Goal: Task Accomplishment & Management: Manage account settings

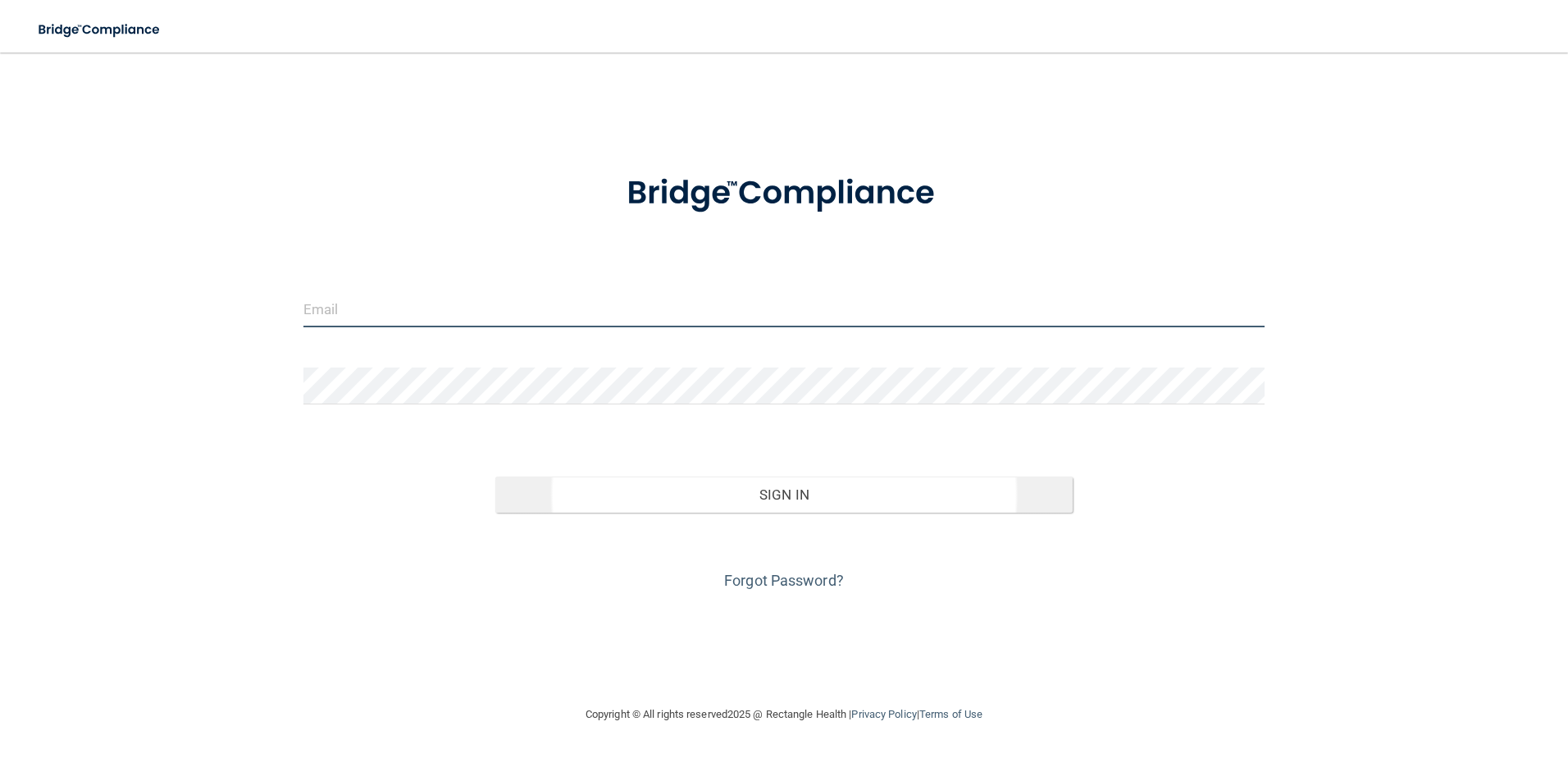
type input "[EMAIL_ADDRESS][DOMAIN_NAME]"
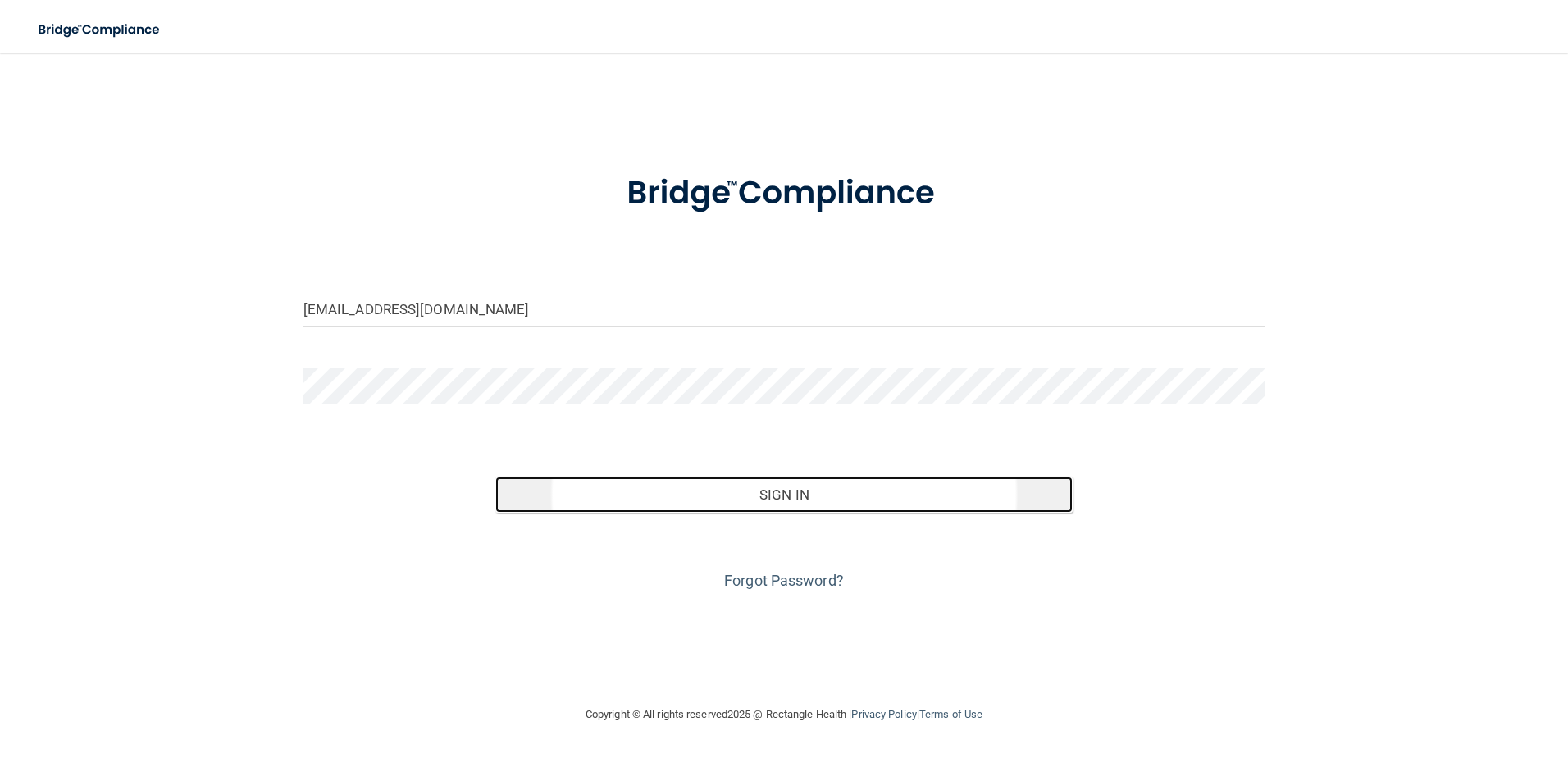
click at [727, 481] on button "Sign In" at bounding box center [784, 494] width 578 height 36
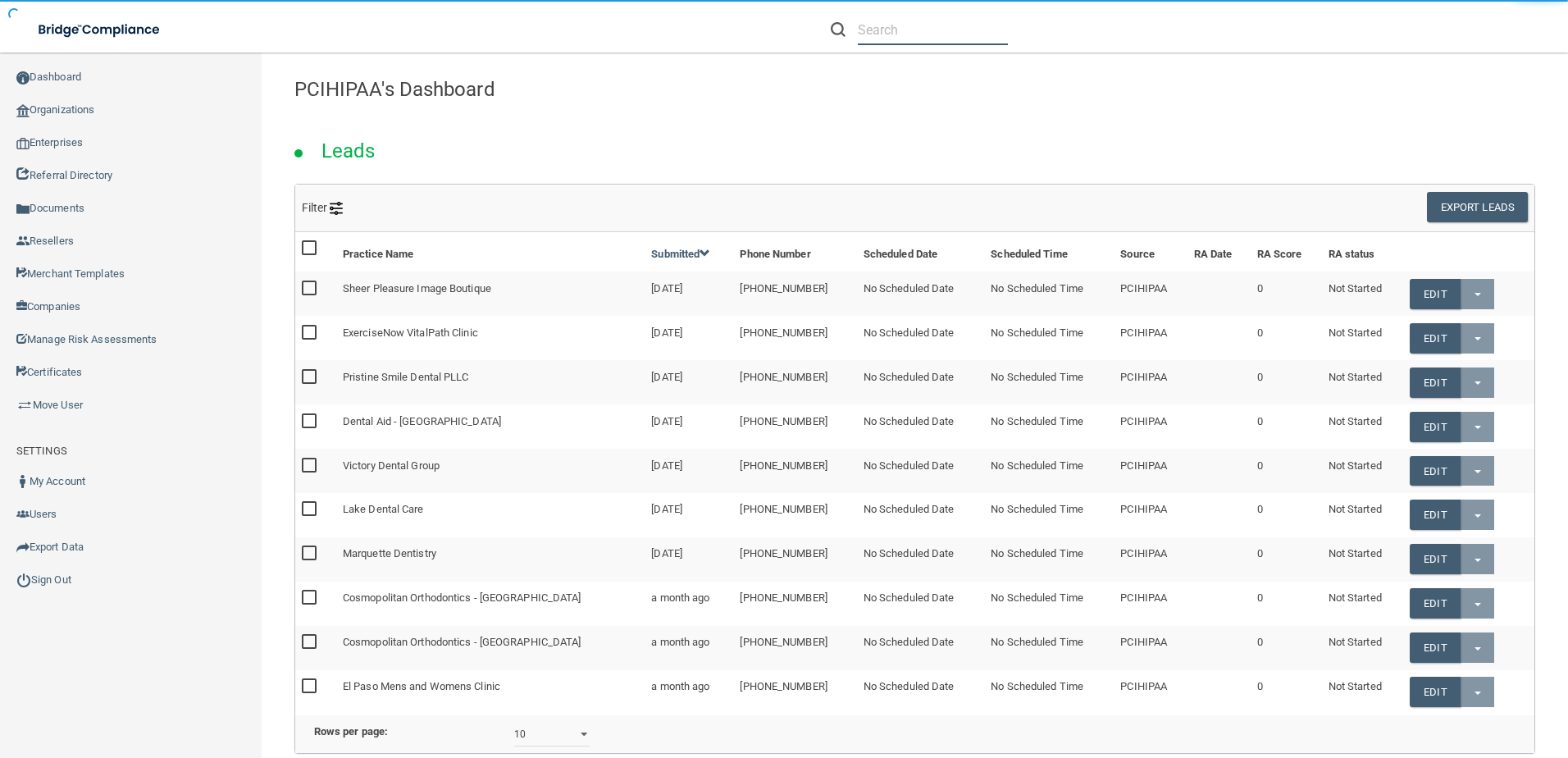
click at [910, 38] on input "text" at bounding box center [933, 29] width 150 height 30
paste input "[EMAIL_ADDRESS][DOMAIN_NAME]"
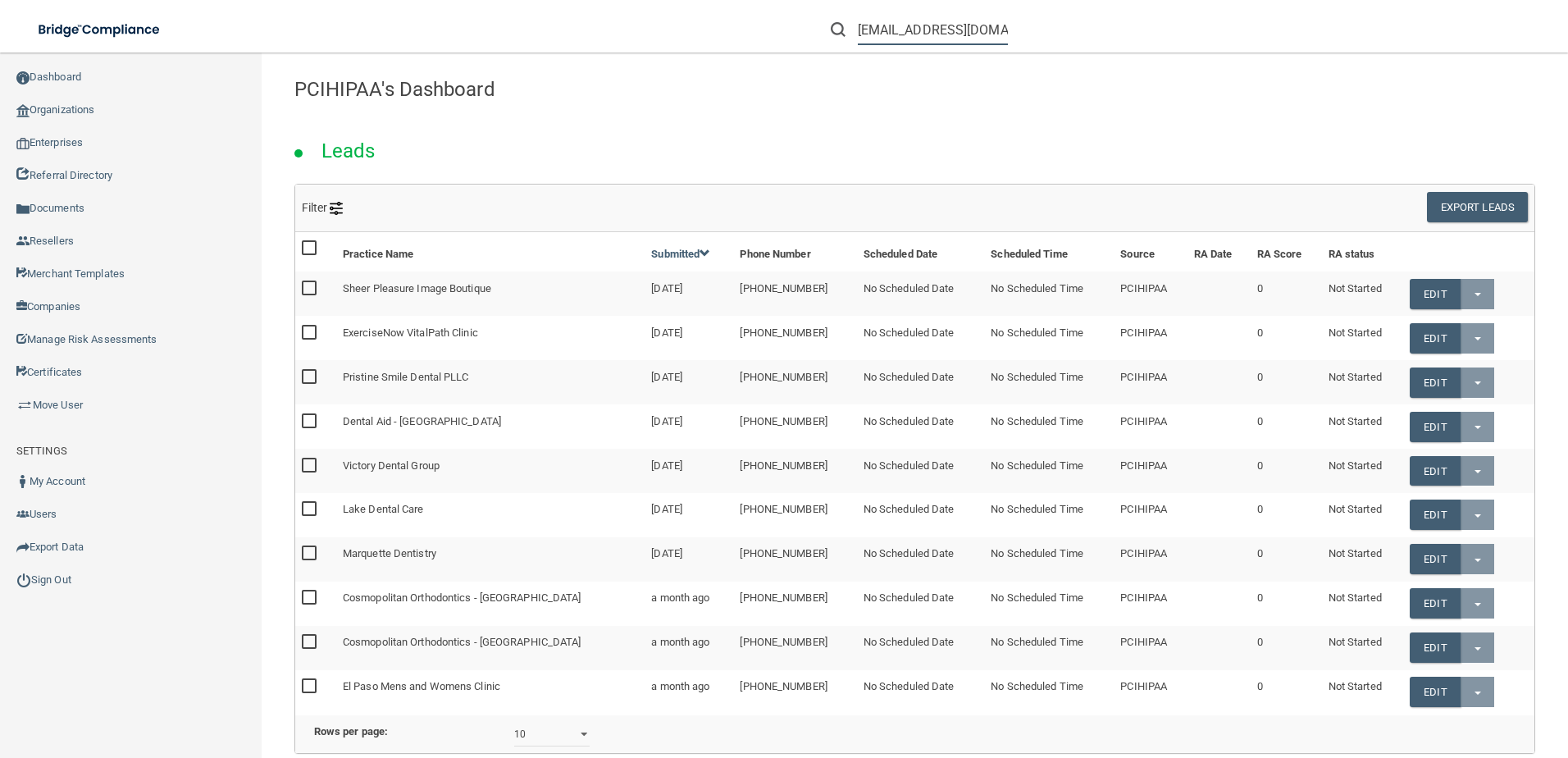
scroll to position [0, 6]
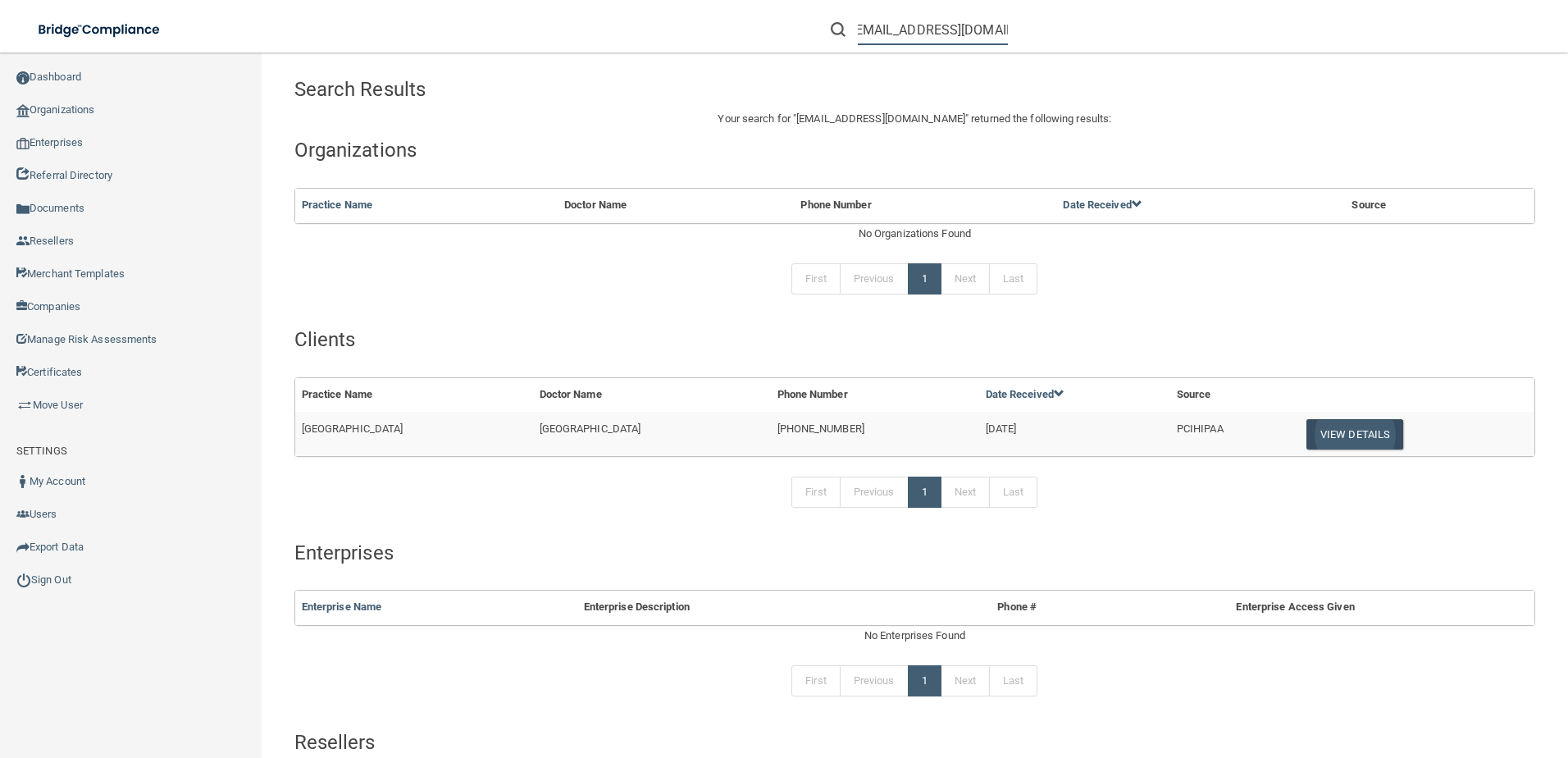
type input "[EMAIL_ADDRESS][DOMAIN_NAME]"
click at [1333, 430] on button "View Details" at bounding box center [1354, 434] width 97 height 30
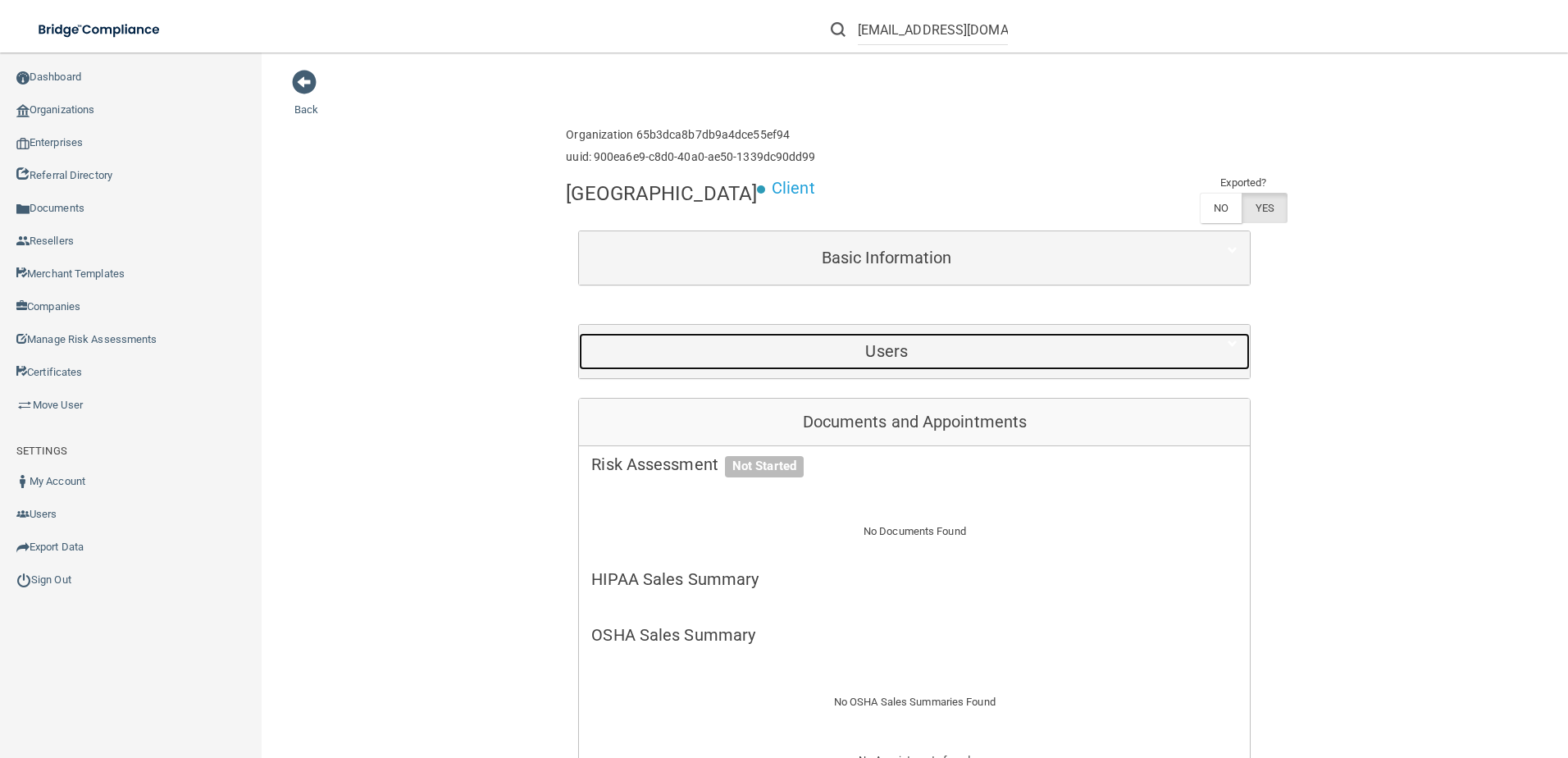
click at [1001, 348] on h5 "Users" at bounding box center [887, 351] width 590 height 18
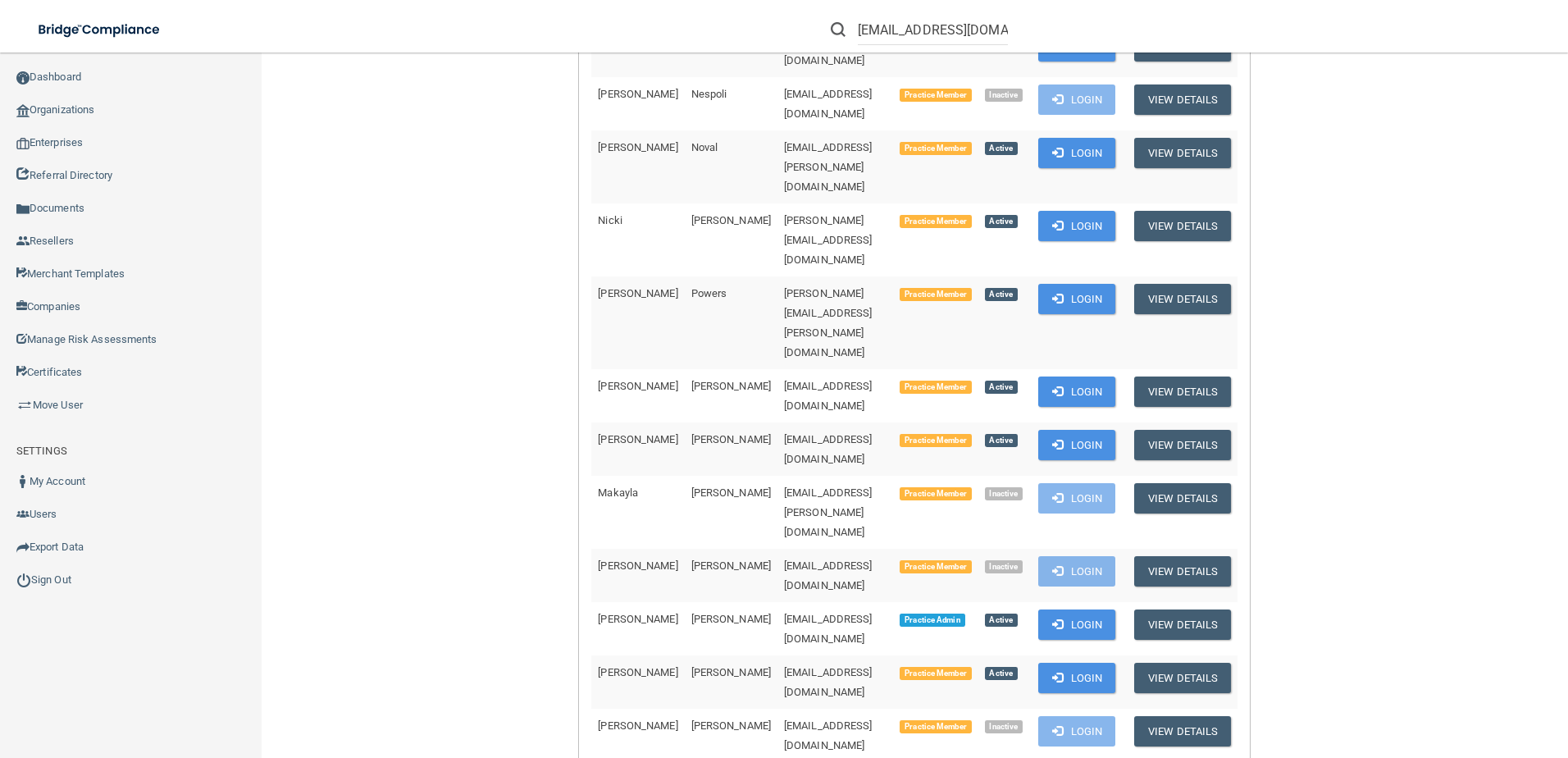
scroll to position [0, 66]
click at [1082, 609] on button "Login" at bounding box center [1077, 624] width 78 height 30
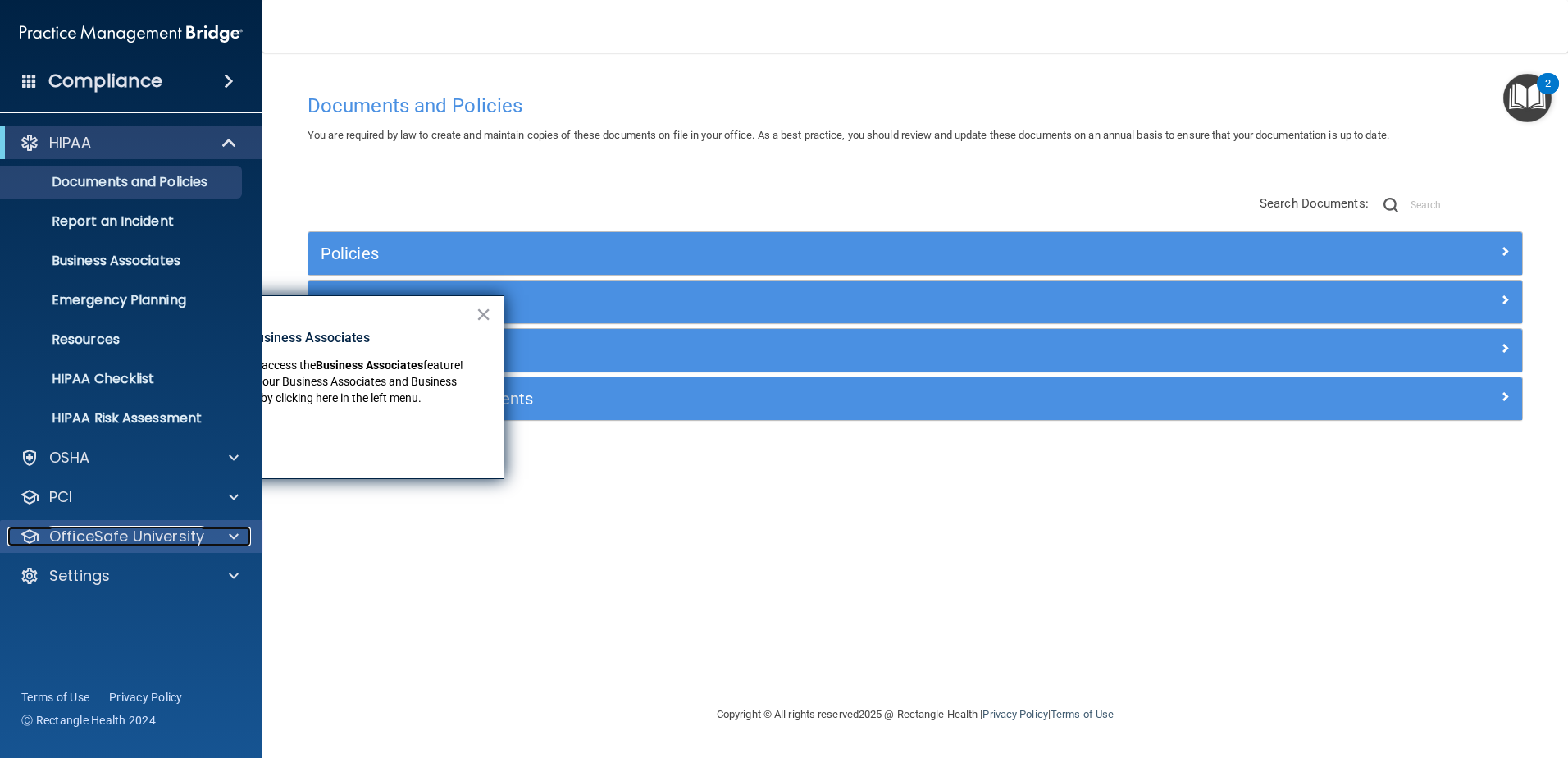
click at [121, 546] on p "OfficeSafe University" at bounding box center [126, 535] width 155 height 19
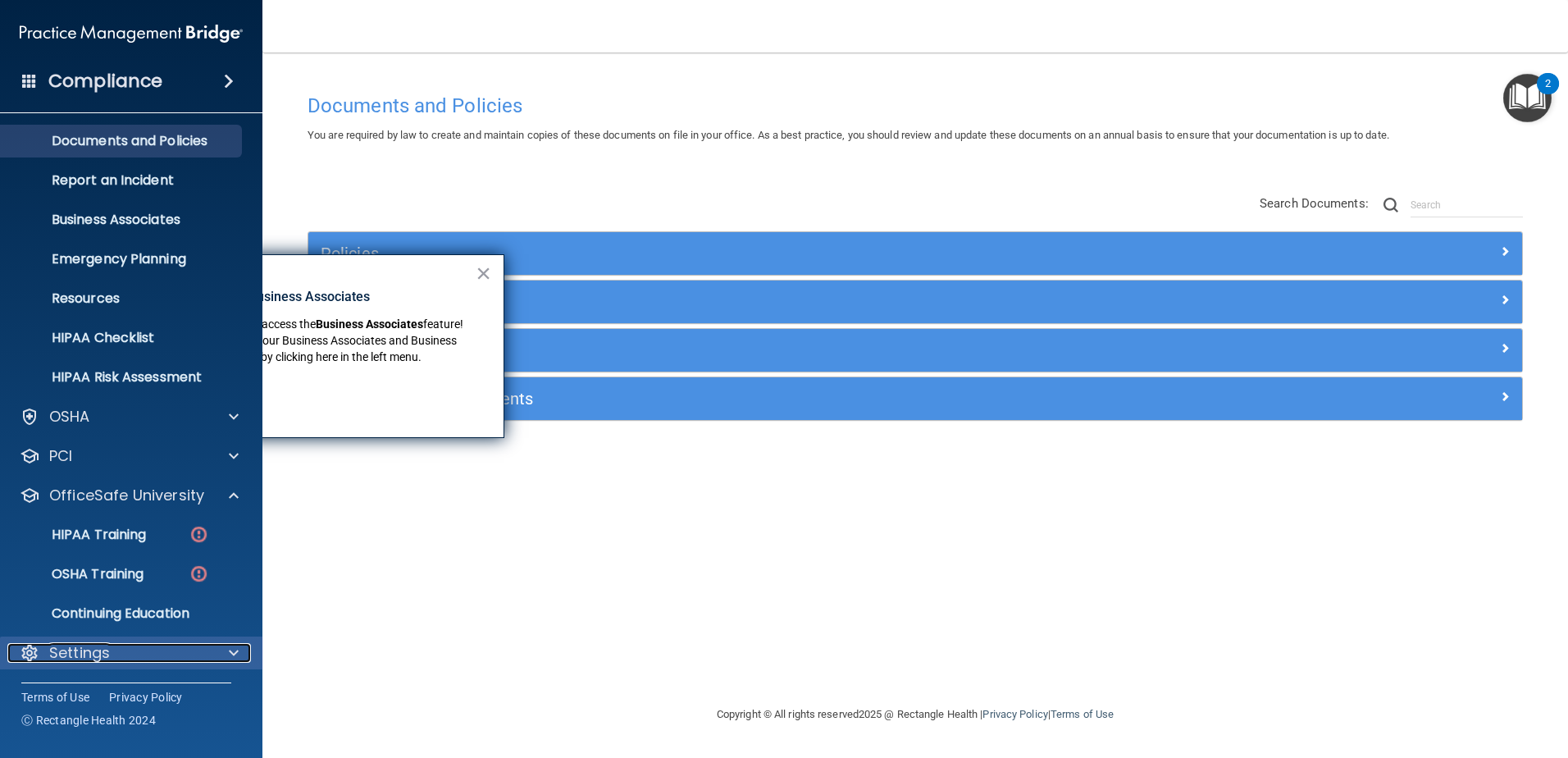
click at [145, 651] on div "Settings" at bounding box center [109, 652] width 203 height 19
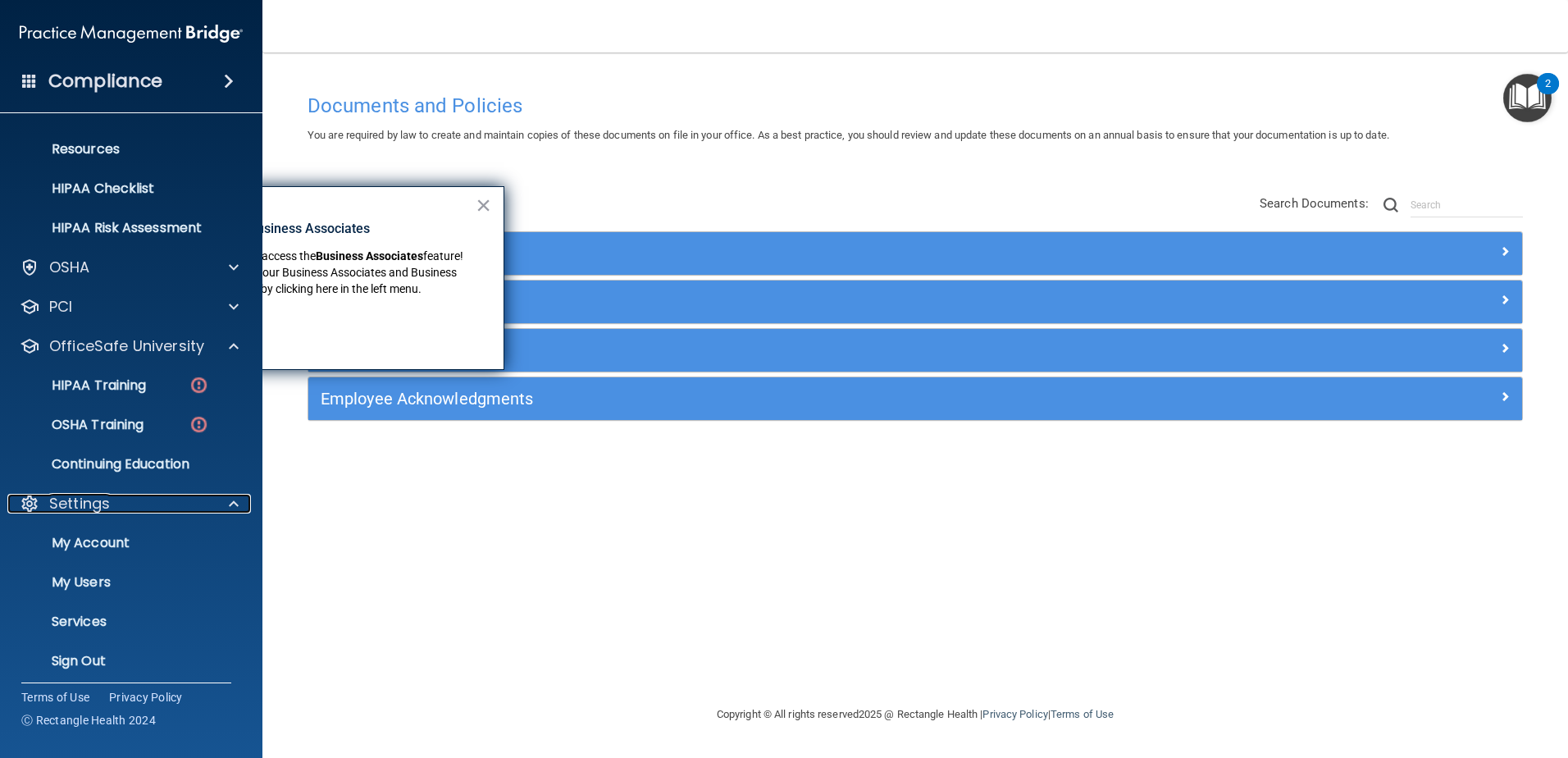
scroll to position [199, 0]
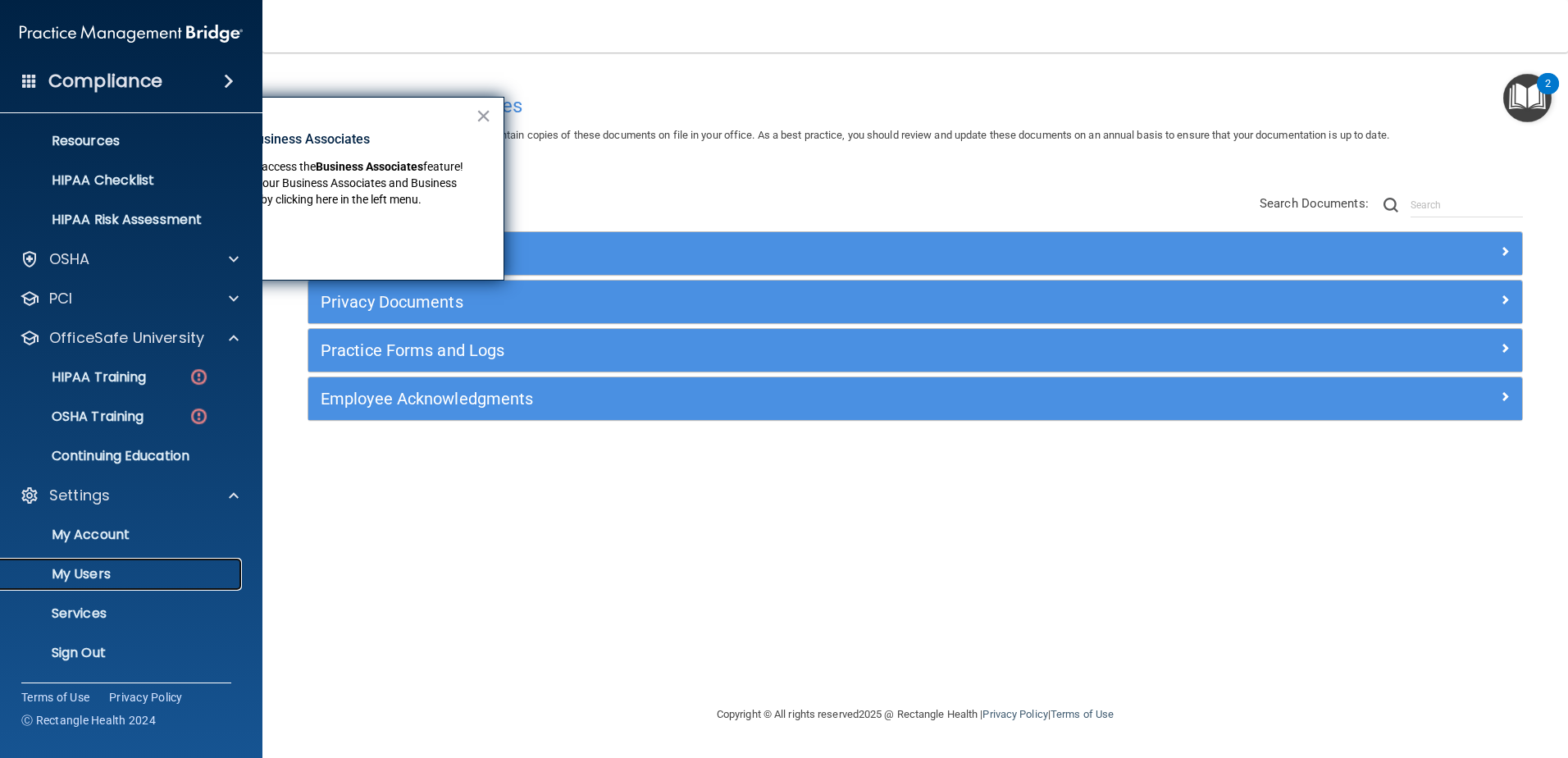
click at [156, 571] on p "My Users" at bounding box center [122, 574] width 223 height 17
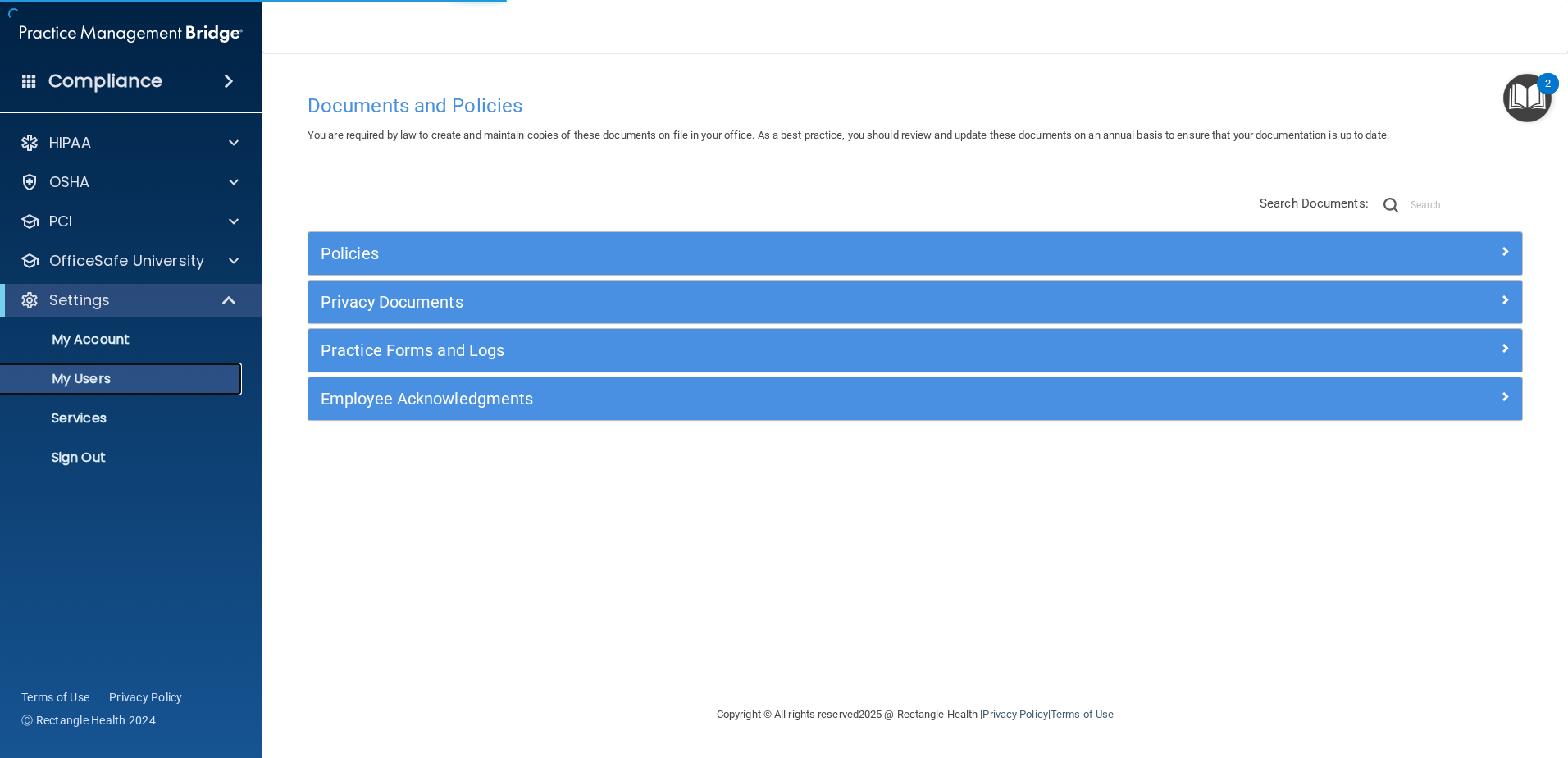
select select "20"
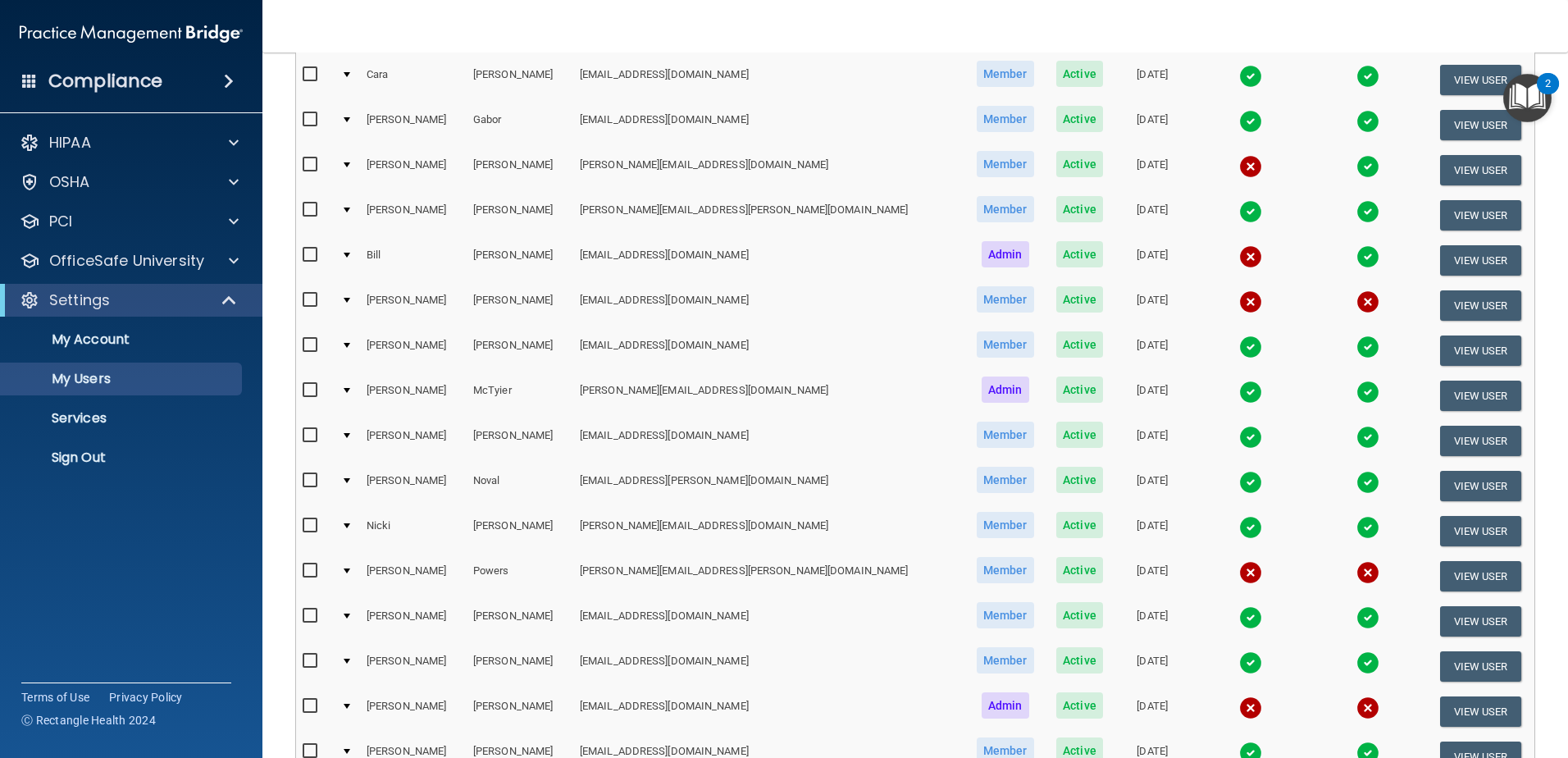
scroll to position [574, 0]
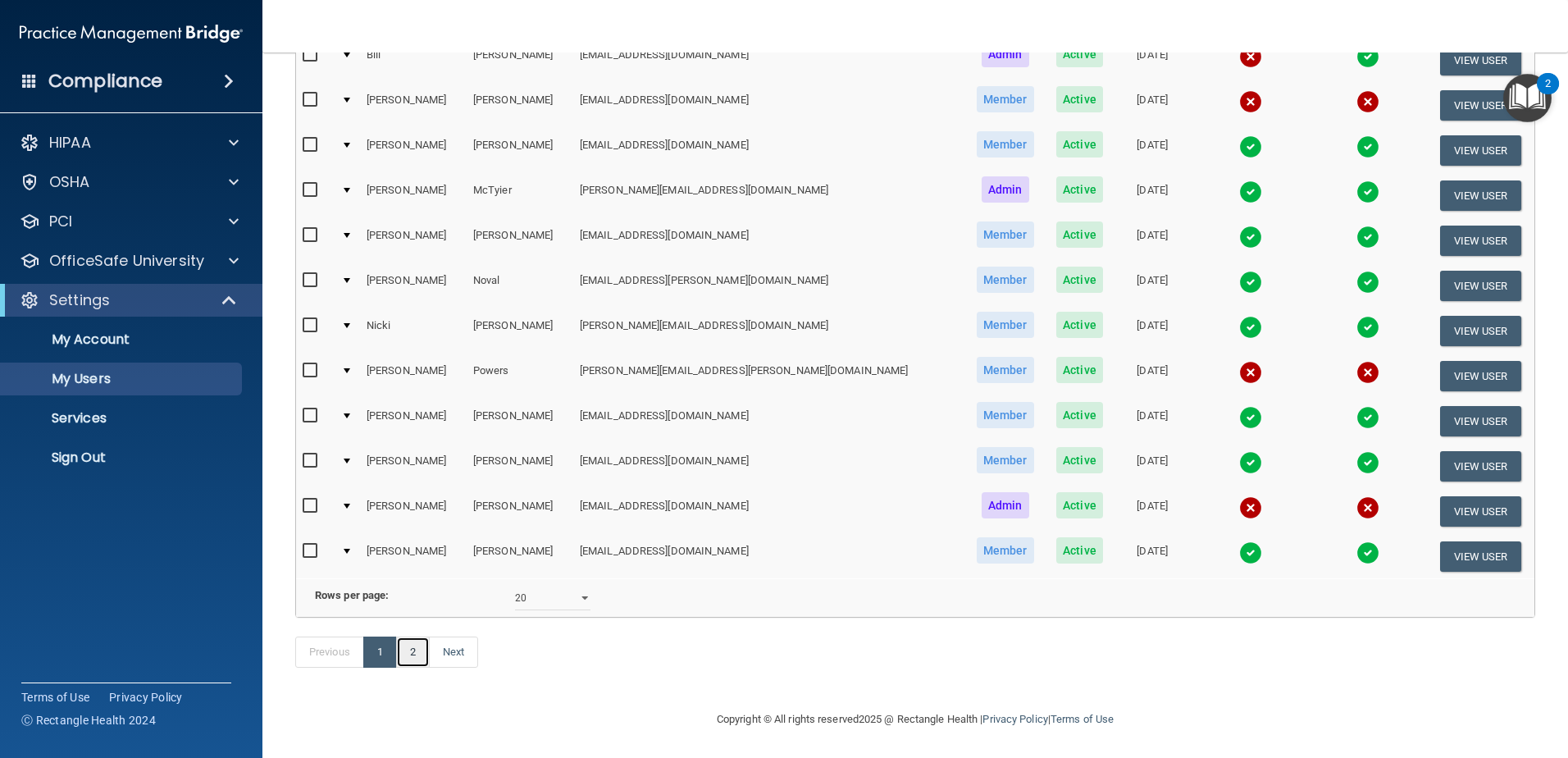
click at [411, 668] on link "2" at bounding box center [413, 652] width 34 height 31
select select "20"
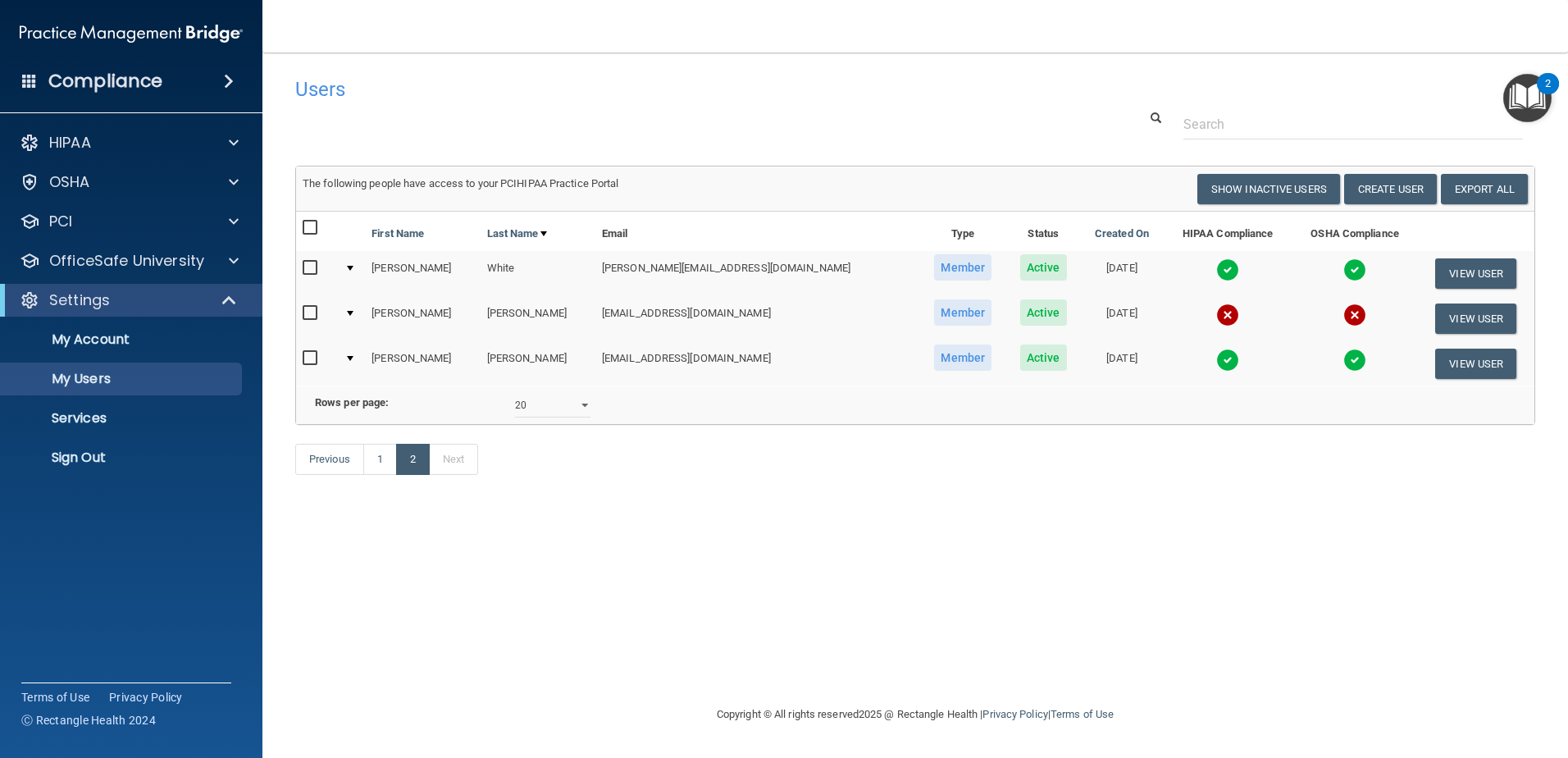
click at [1216, 354] on img at bounding box center [1227, 360] width 23 height 23
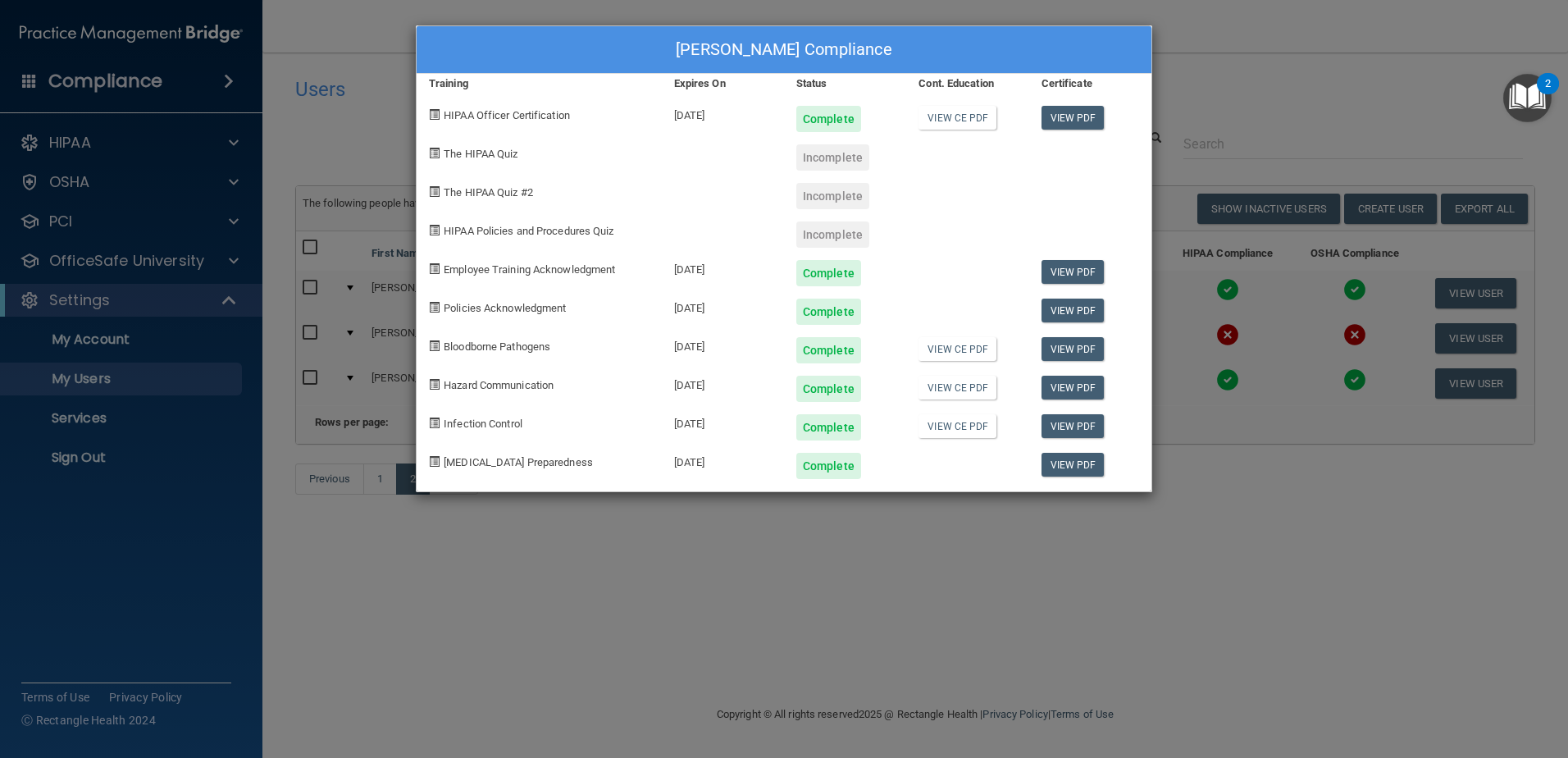
click at [1299, 534] on div "Keli Zampella's Compliance Training Expires On Status Cont. Education Certifica…" at bounding box center [784, 379] width 1568 height 758
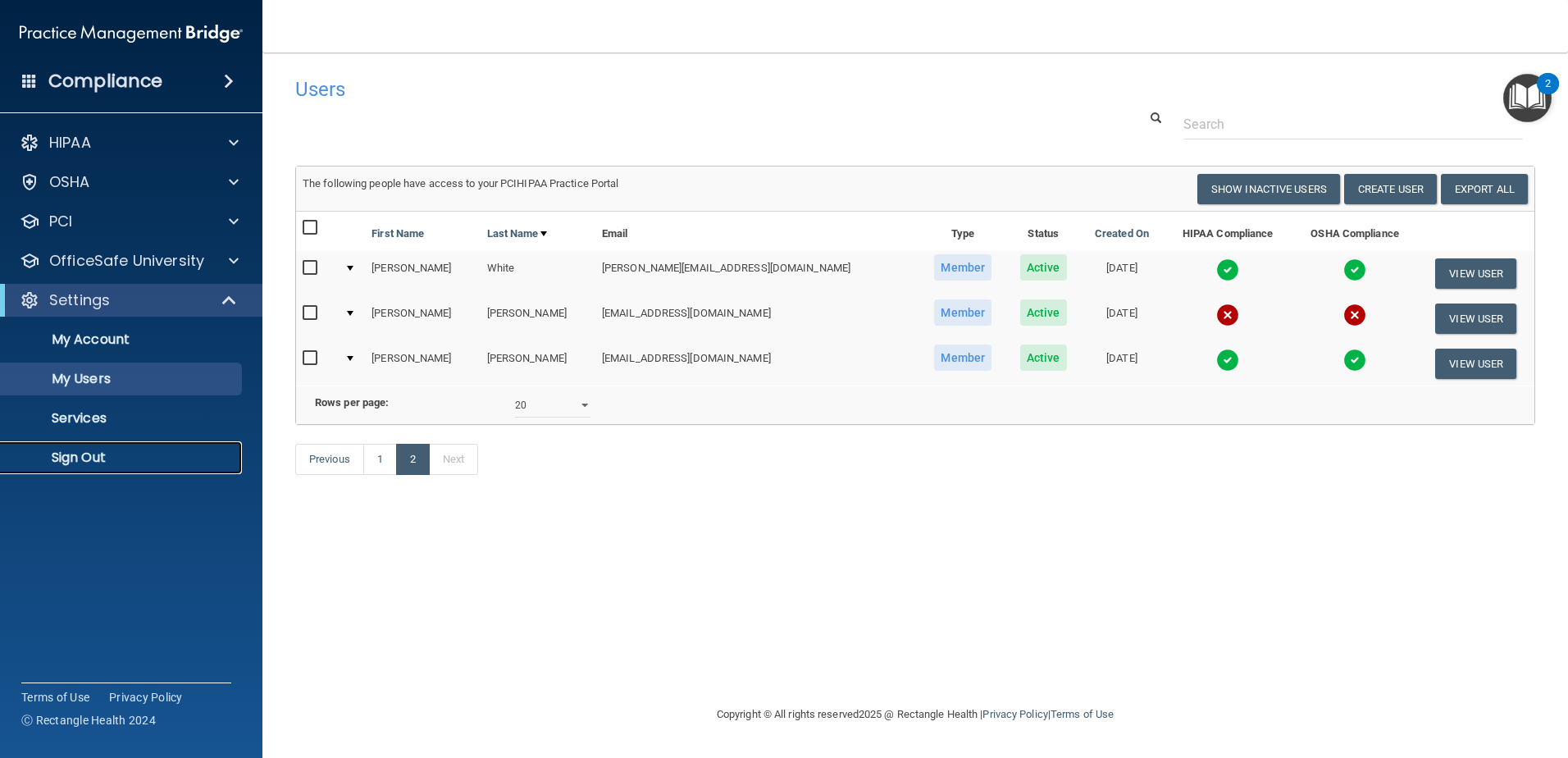
click at [152, 455] on p "Sign Out" at bounding box center [122, 458] width 223 height 17
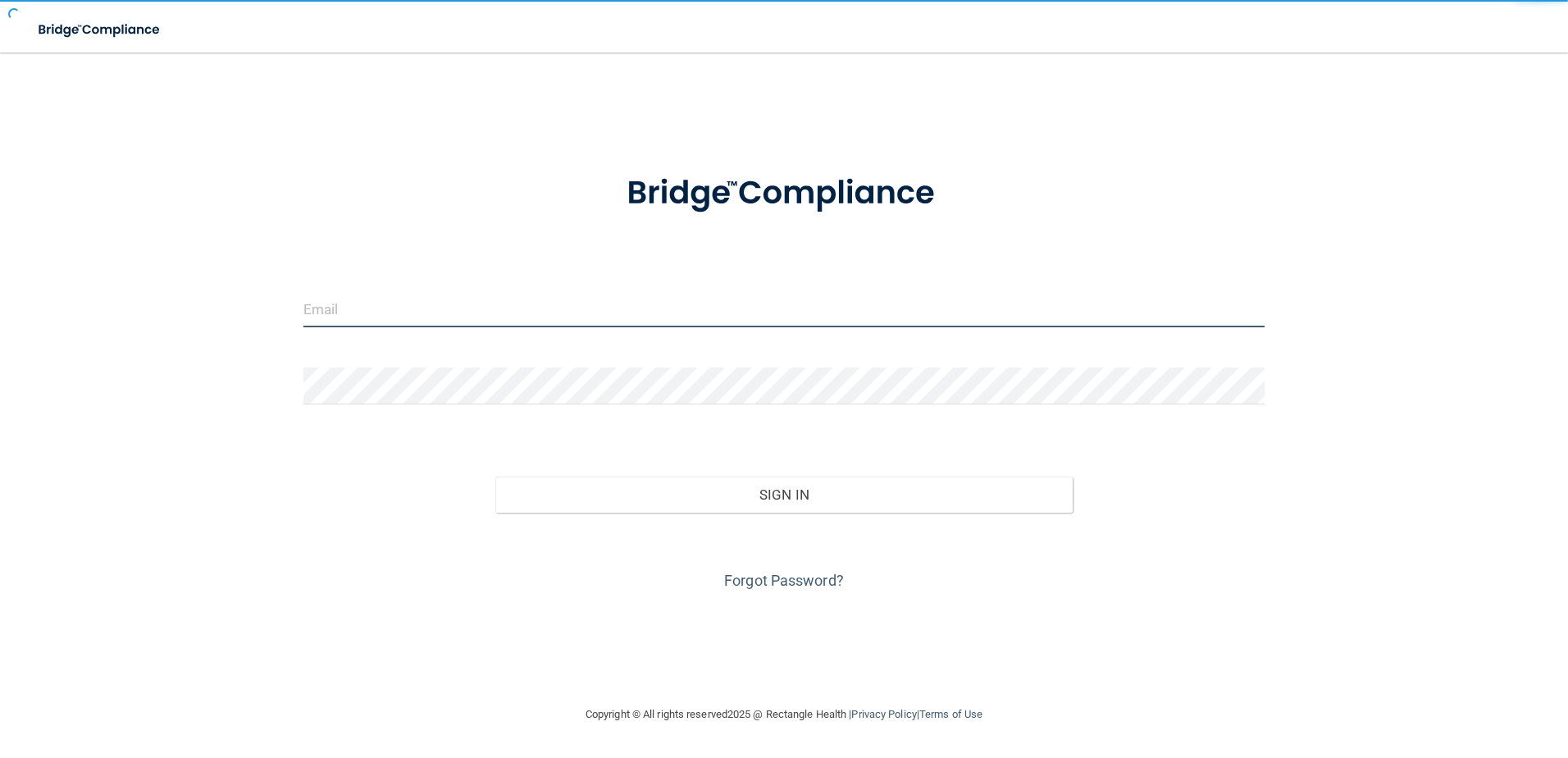
type input "[EMAIL_ADDRESS][DOMAIN_NAME]"
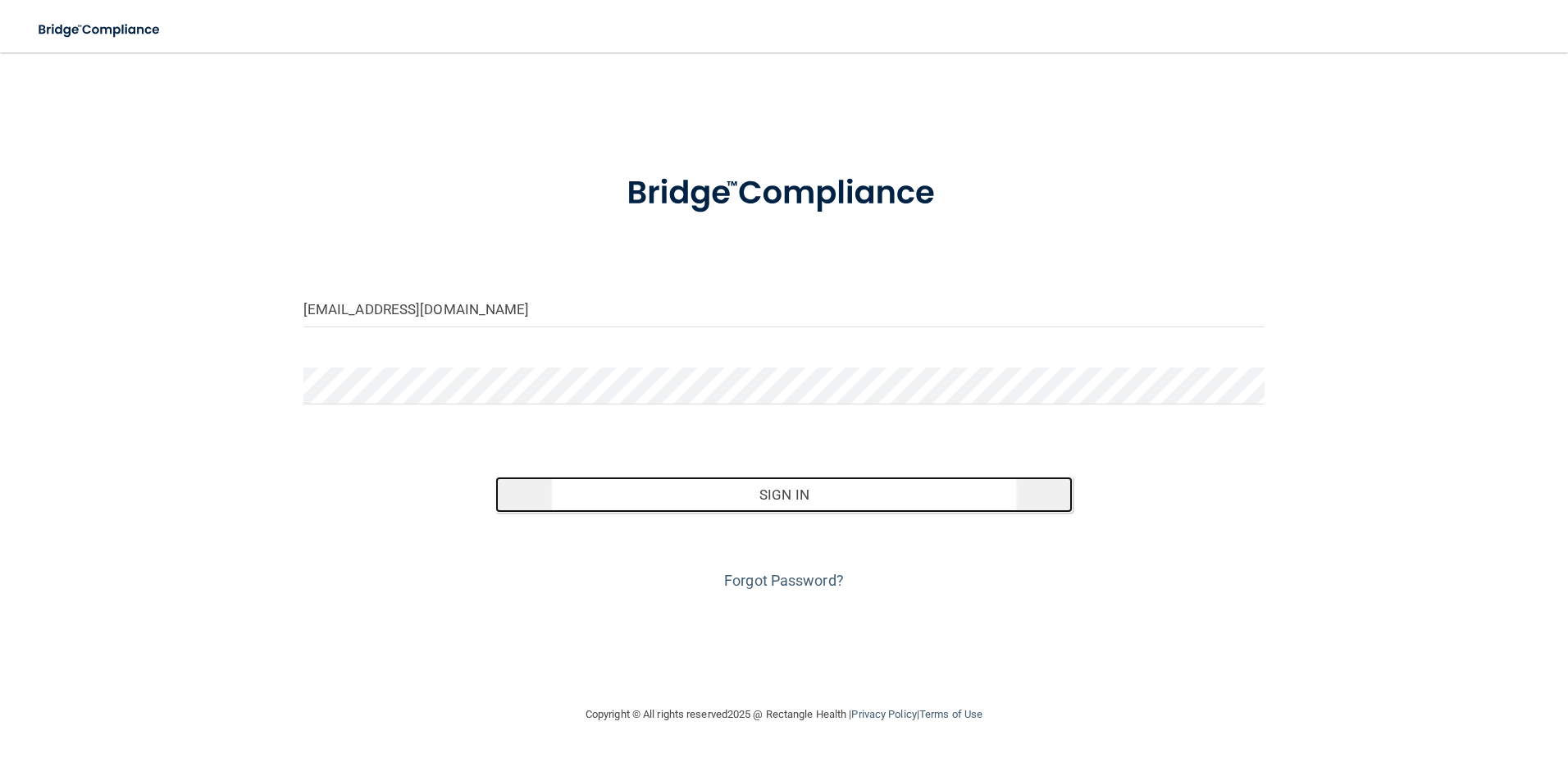
click at [795, 488] on button "Sign In" at bounding box center [784, 494] width 578 height 36
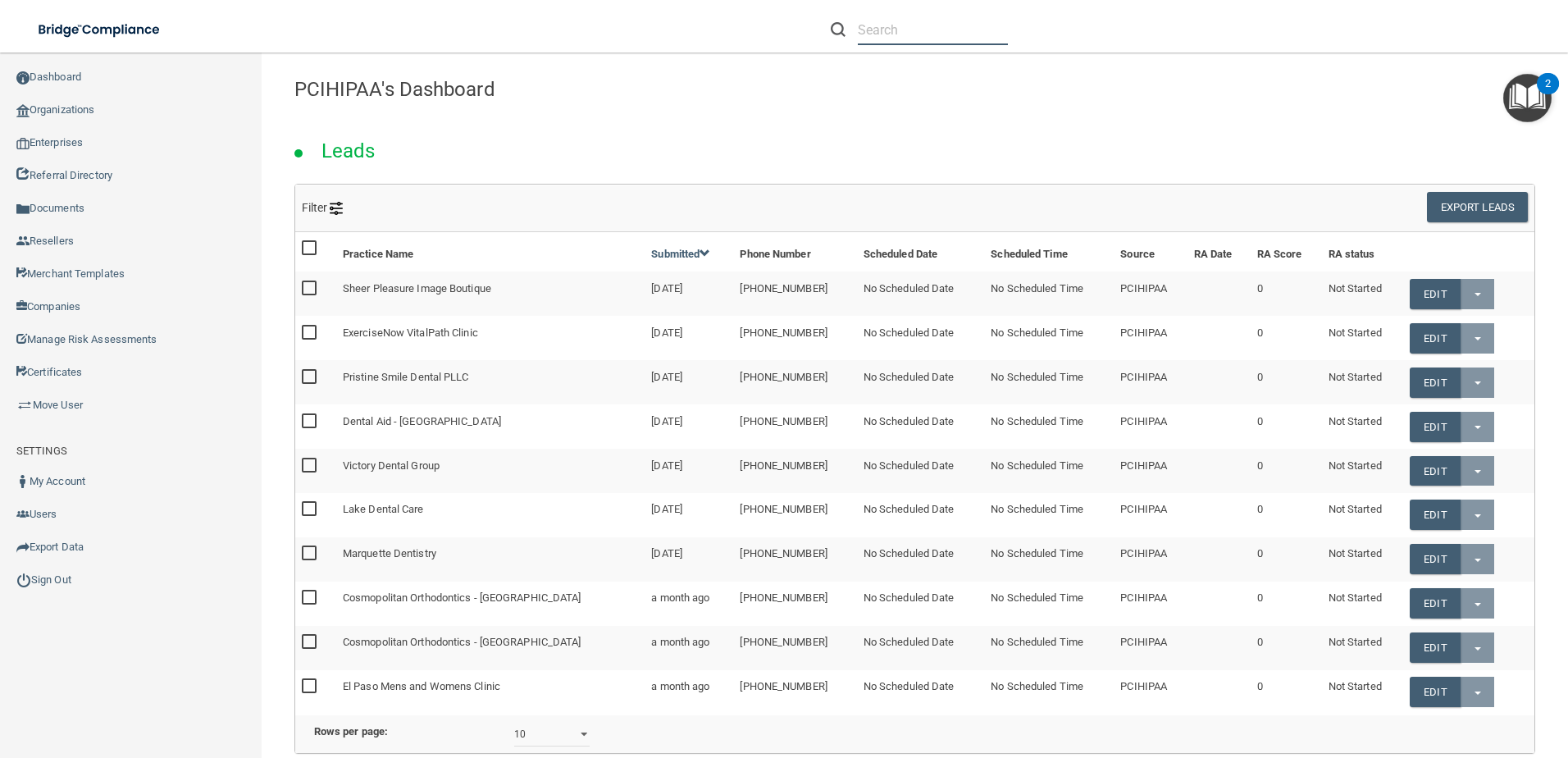
click at [907, 27] on input "text" at bounding box center [933, 29] width 150 height 30
paste input "apham30@hotmail.com"
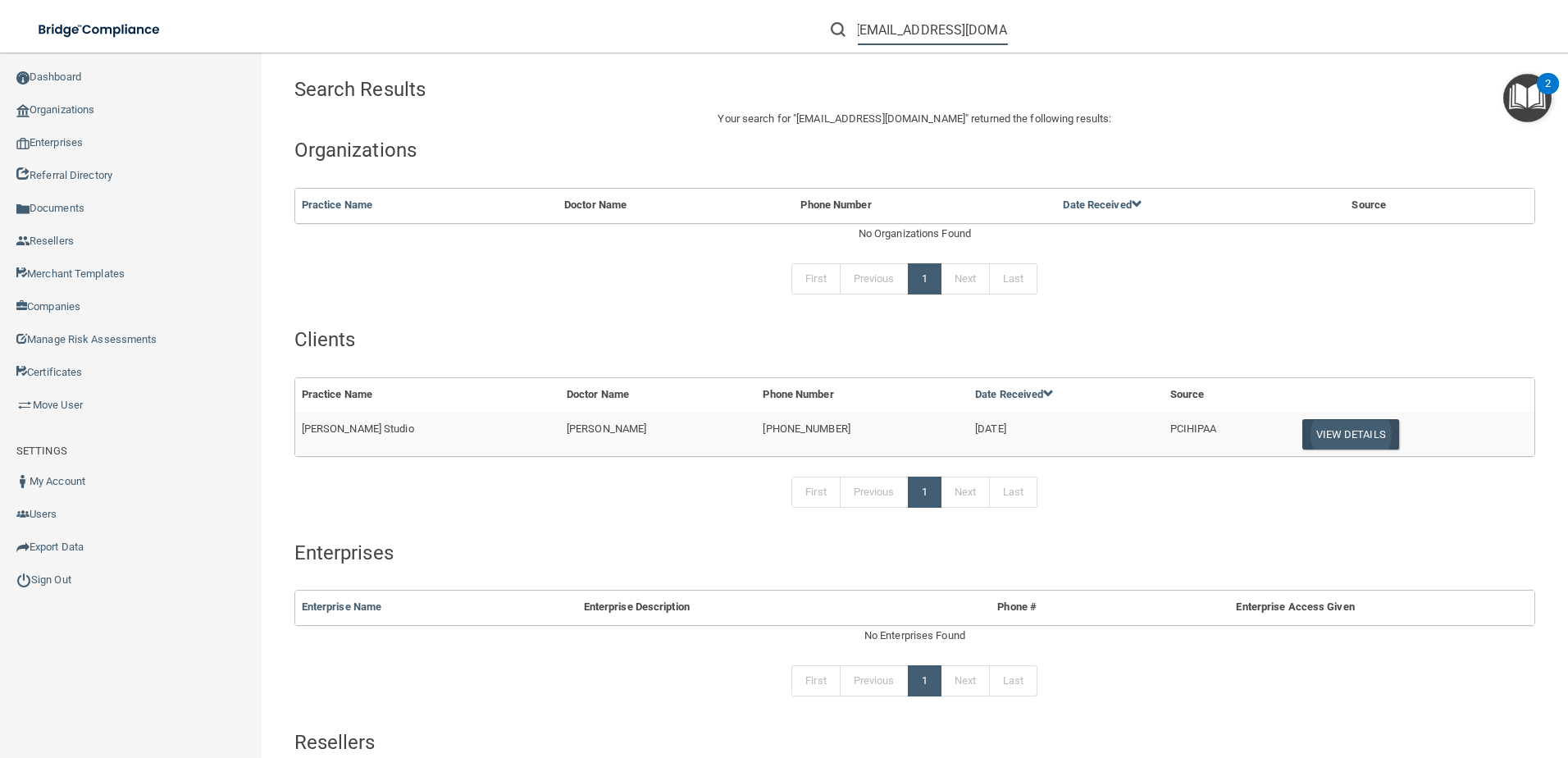
type input "apham30@hotmail.com"
click at [1336, 443] on button "View Details" at bounding box center [1350, 434] width 97 height 30
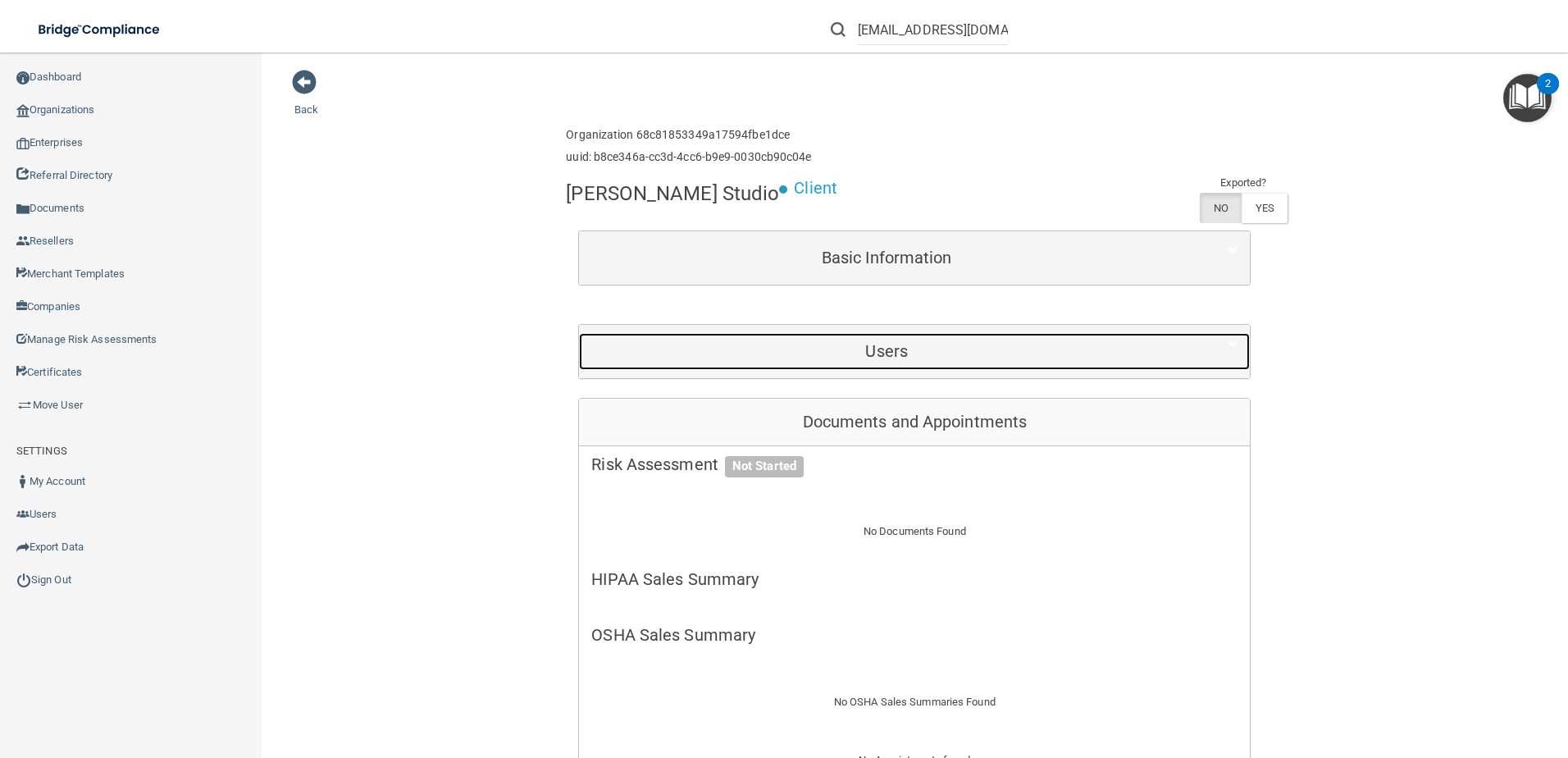
click at [1011, 365] on div "Users" at bounding box center [886, 351] width 615 height 37
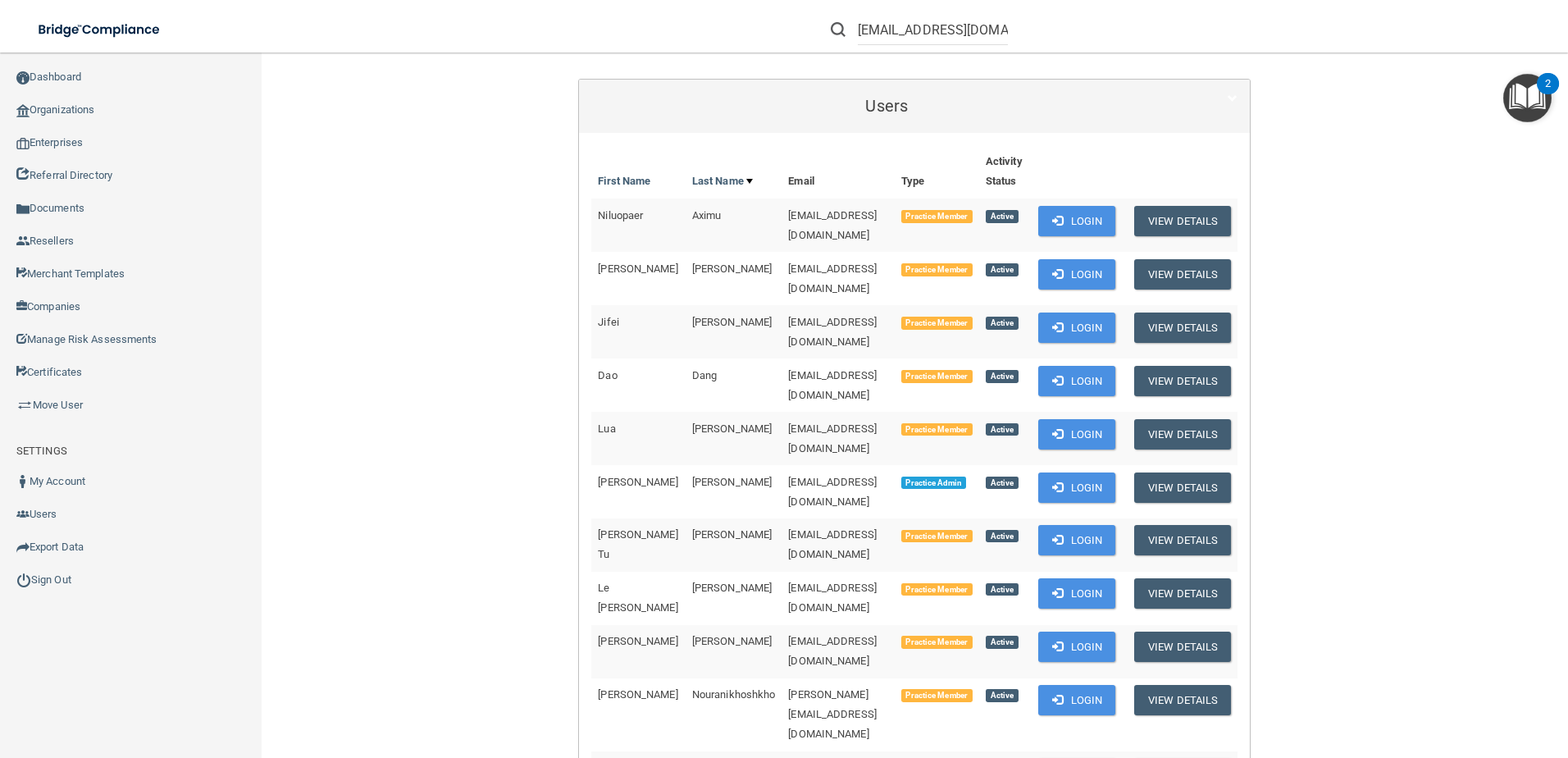
scroll to position [246, 0]
click at [1097, 472] on button "Login" at bounding box center [1077, 487] width 78 height 30
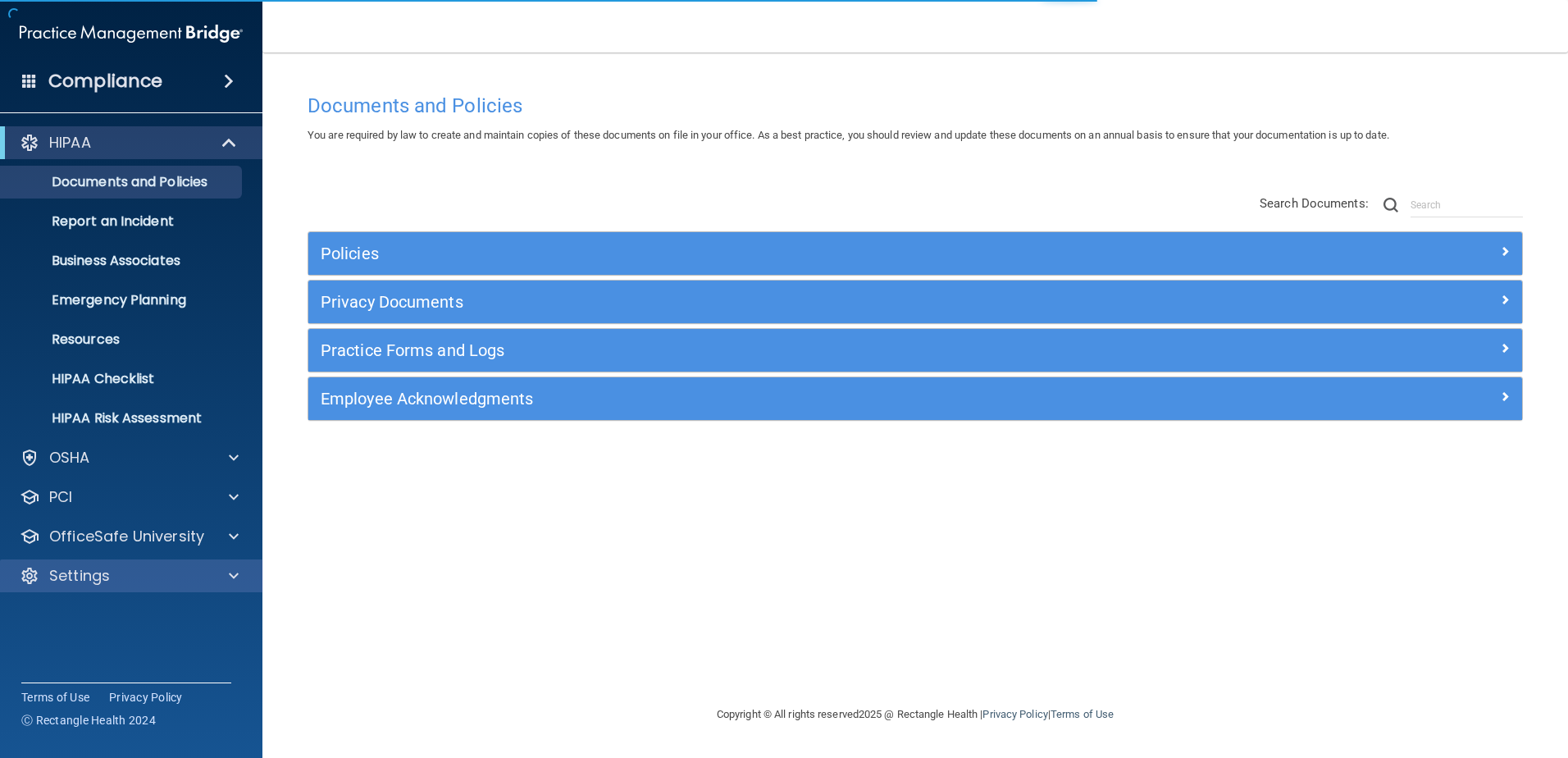
click at [138, 561] on div "Settings" at bounding box center [132, 576] width 263 height 33
click at [162, 579] on div "Settings" at bounding box center [109, 575] width 203 height 19
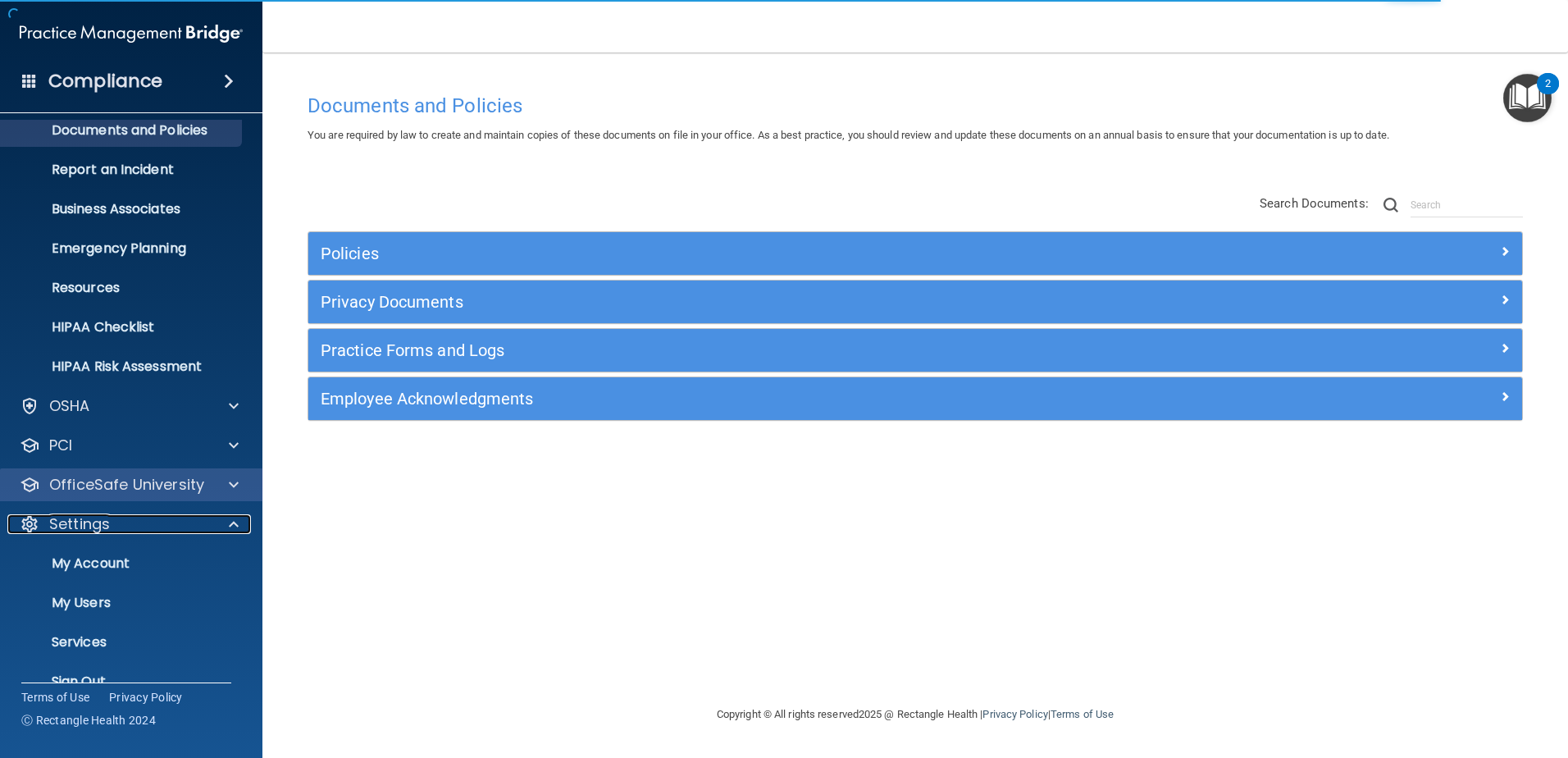
scroll to position [80, 0]
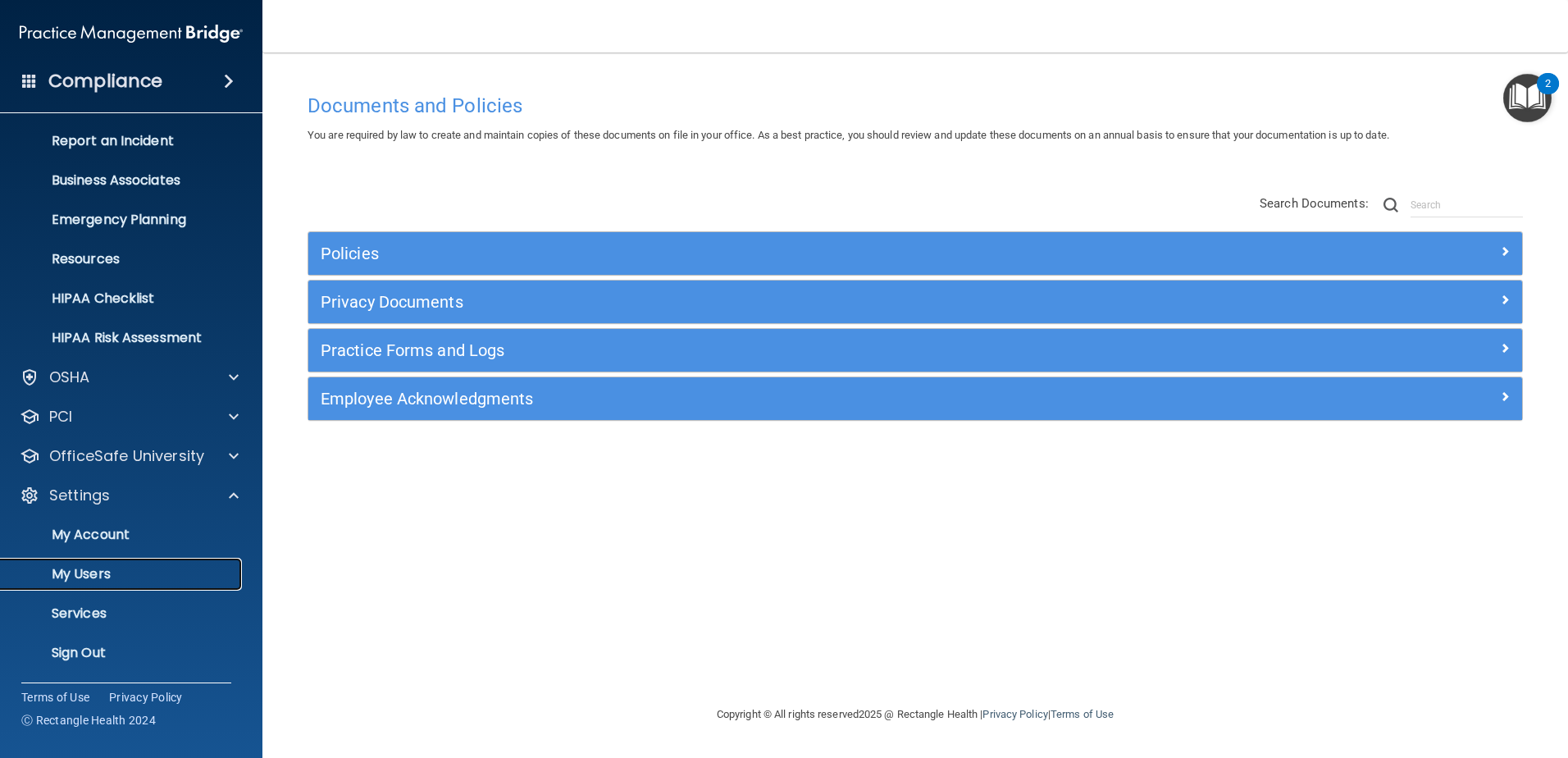
click at [137, 571] on p "My Users" at bounding box center [122, 574] width 223 height 17
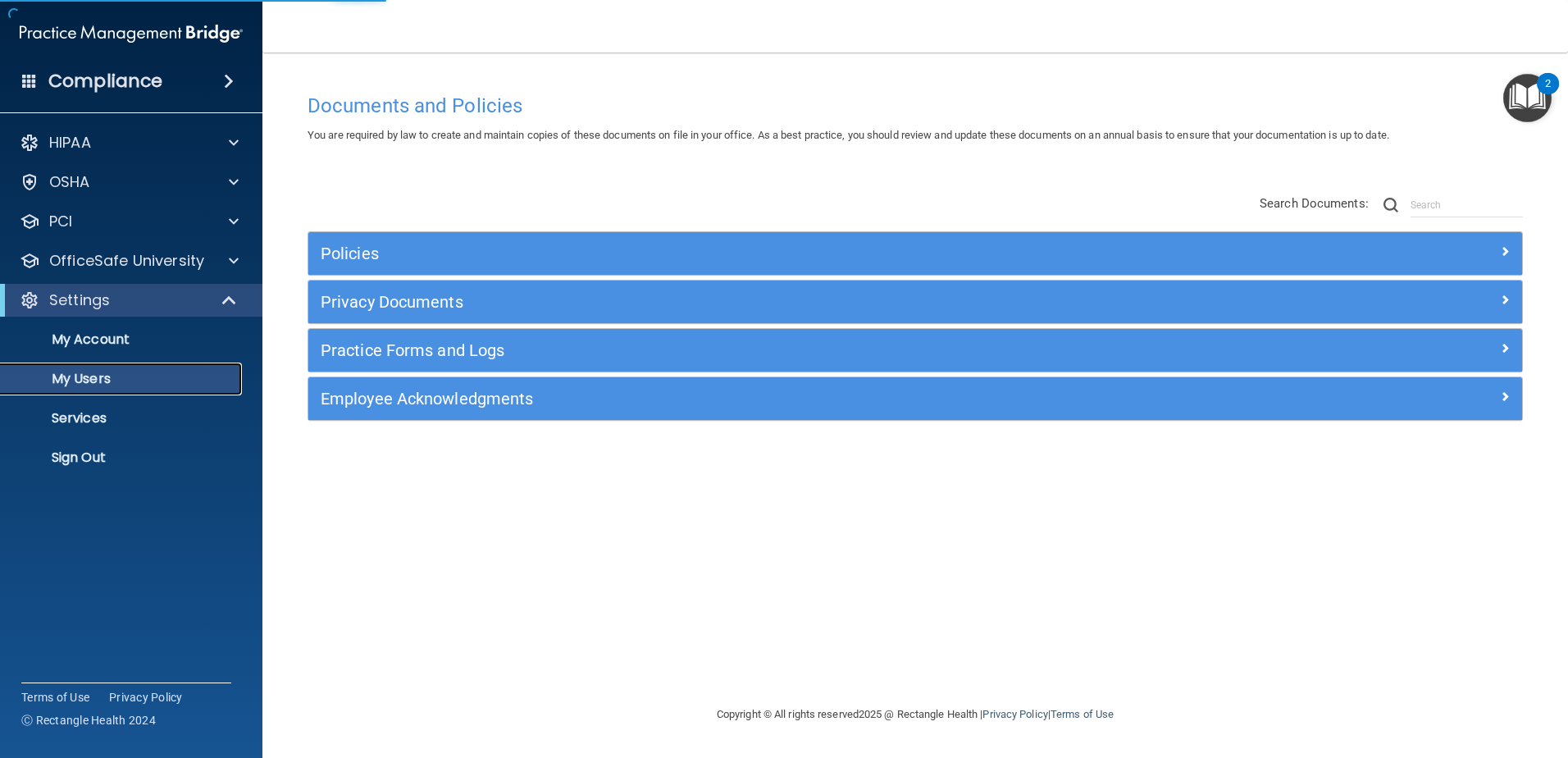
select select "20"
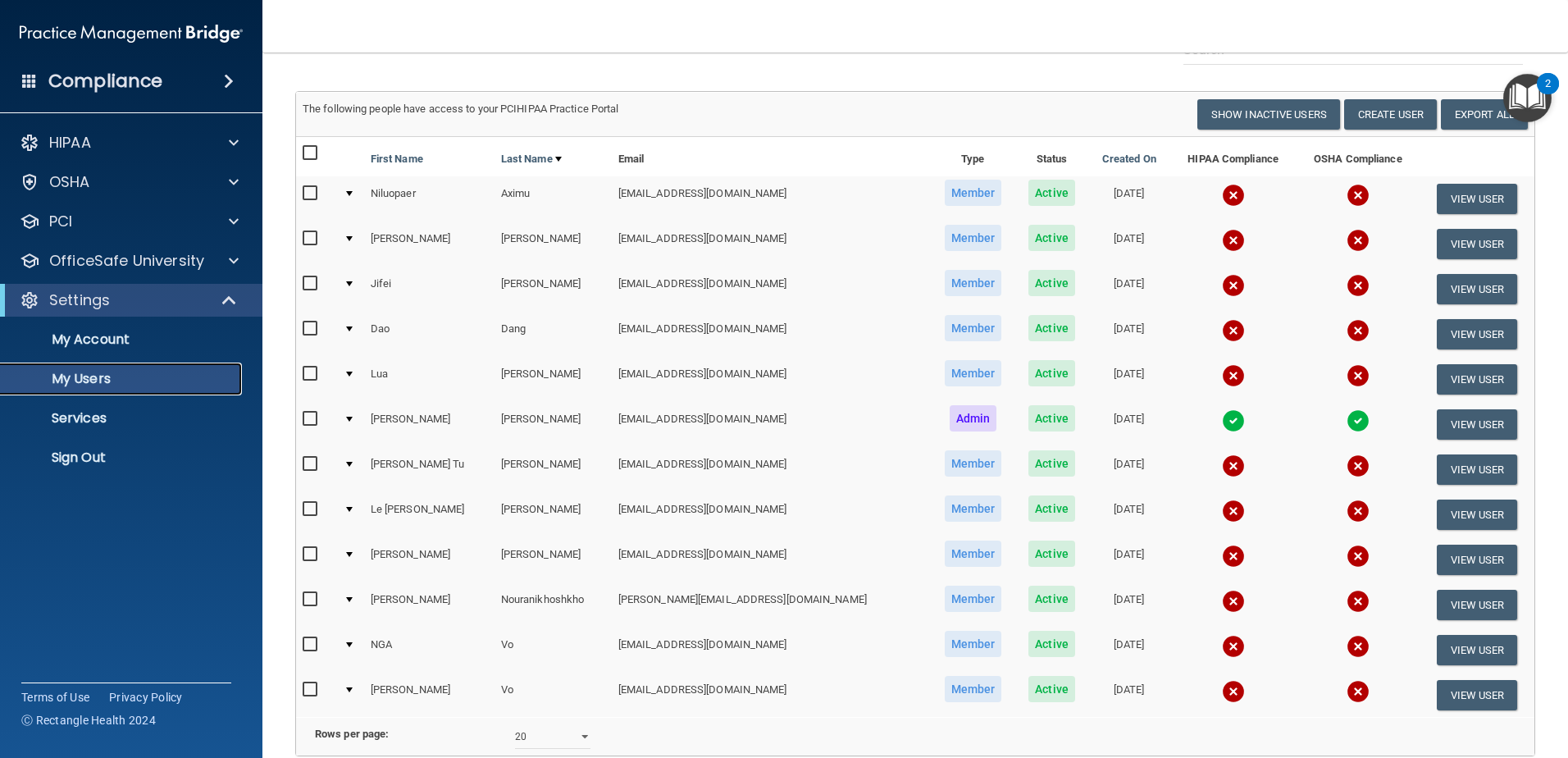
scroll to position [156, 0]
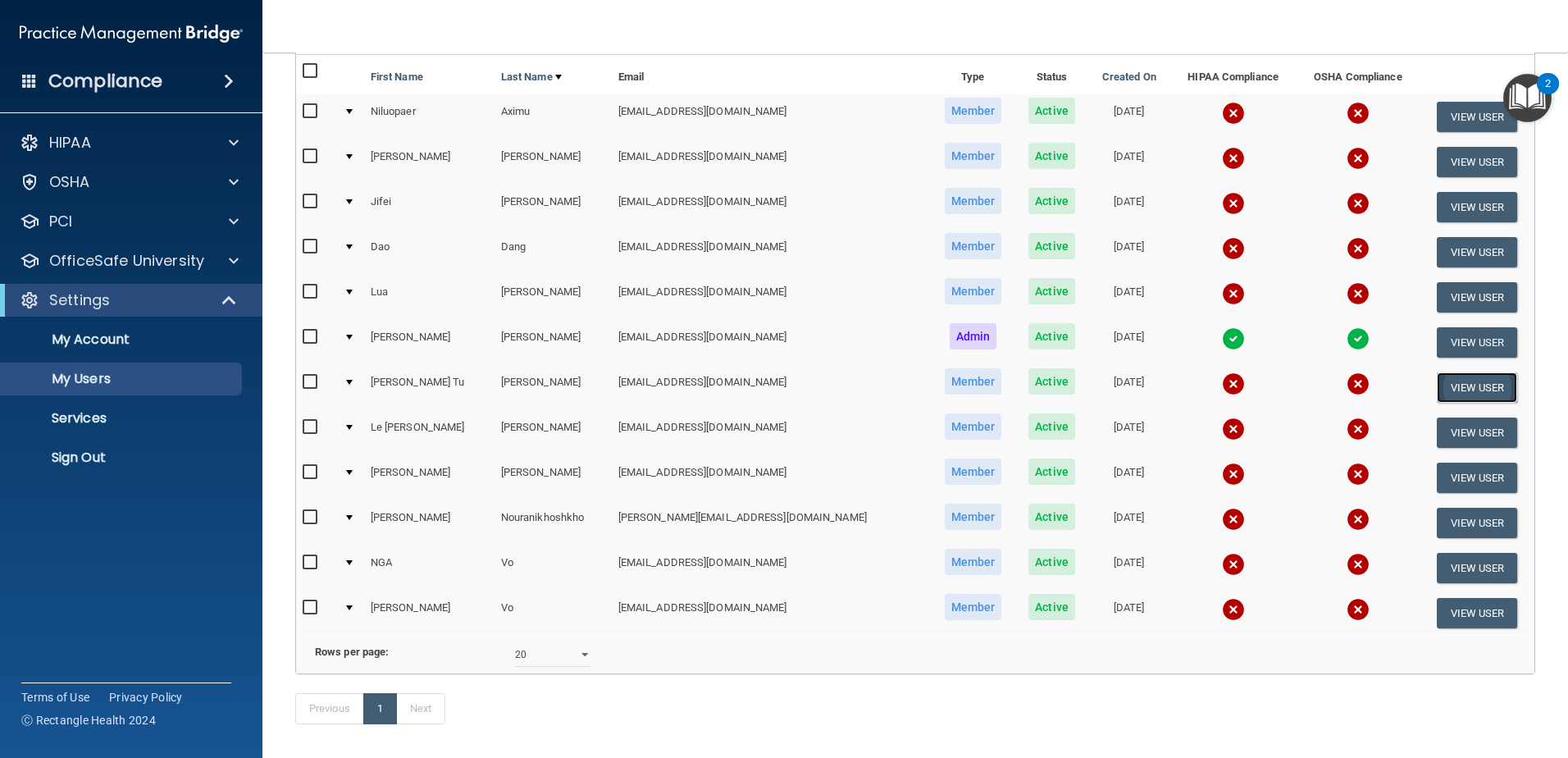
click at [1440, 384] on button "View User" at bounding box center [1477, 387] width 81 height 30
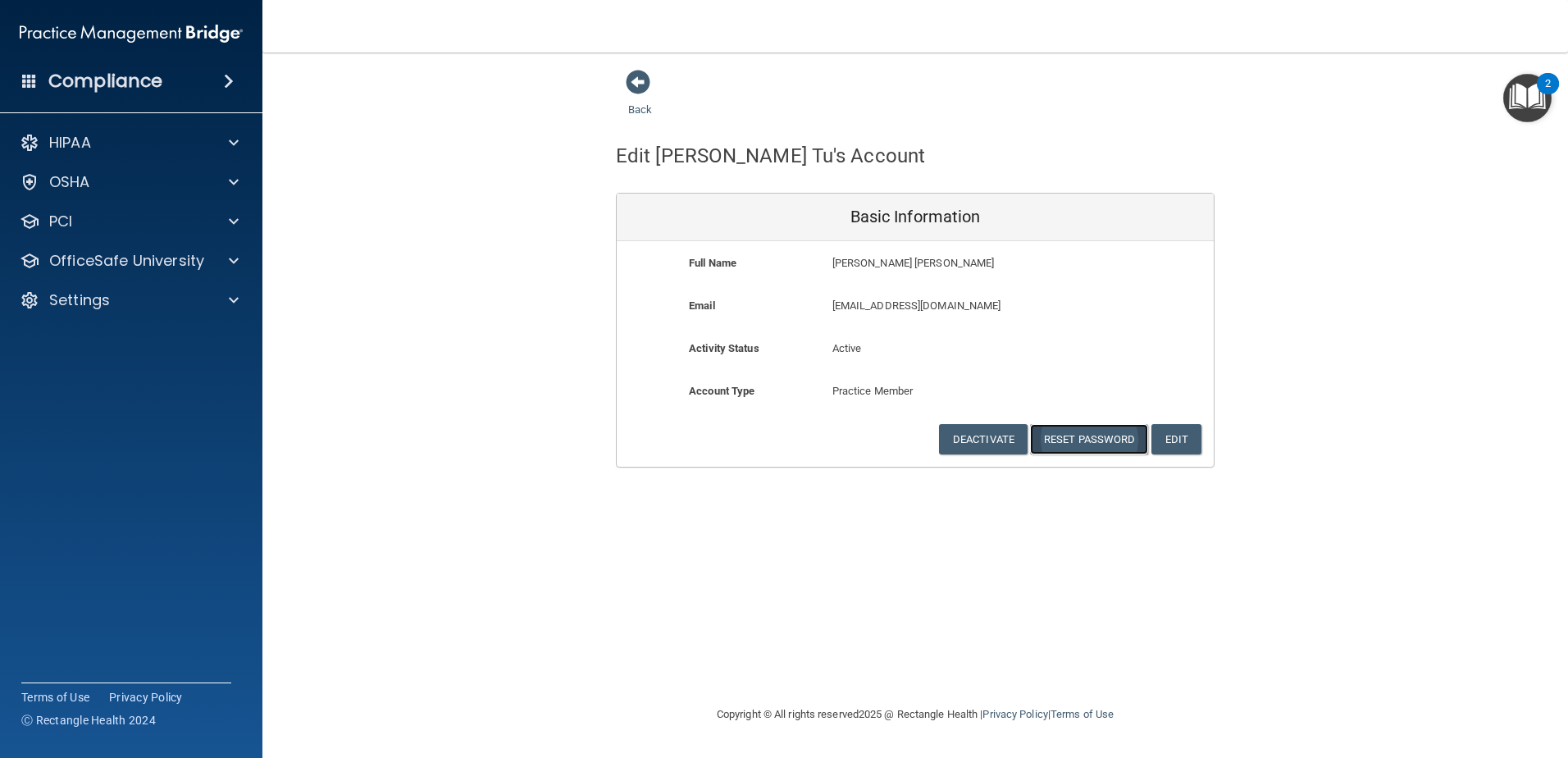
click at [1115, 439] on button "Reset Password" at bounding box center [1089, 439] width 118 height 30
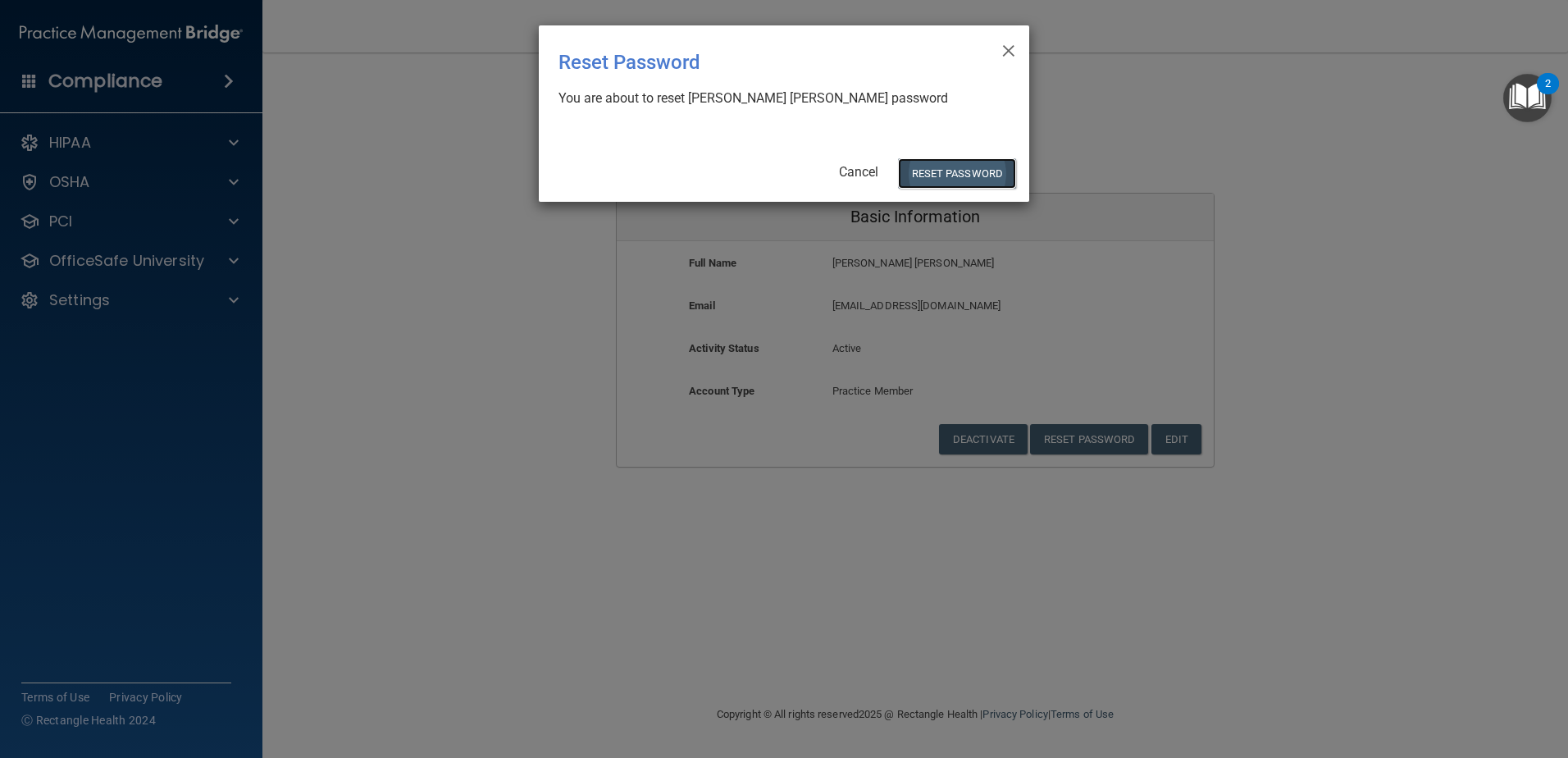
click at [933, 178] on button "Reset Password" at bounding box center [956, 173] width 118 height 30
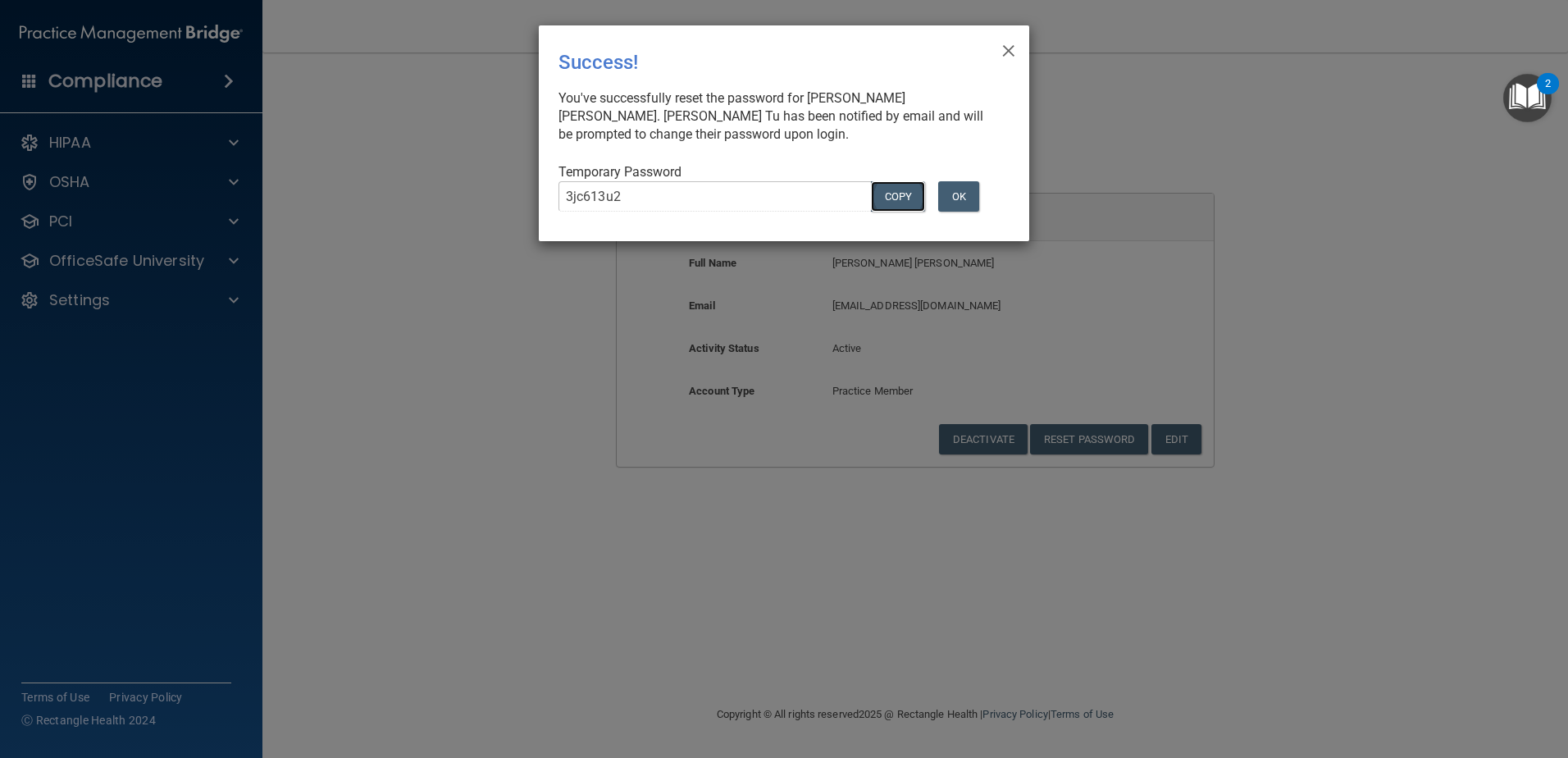
click at [898, 190] on button "COPY" at bounding box center [898, 196] width 54 height 30
click at [964, 193] on button "OK" at bounding box center [958, 196] width 41 height 30
